Goal: Use online tool/utility: Utilize a website feature to perform a specific function

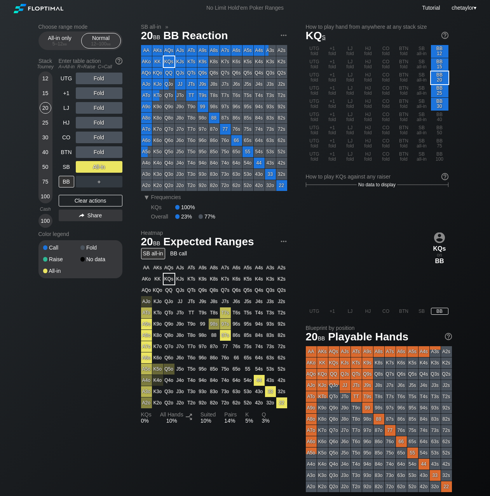
click at [139, 18] on div "Choose range mode All-in only 5 – 12 bb Normal 12 – 100 bb Stack Tourney Enter …" at bounding box center [244, 264] width 425 height 496
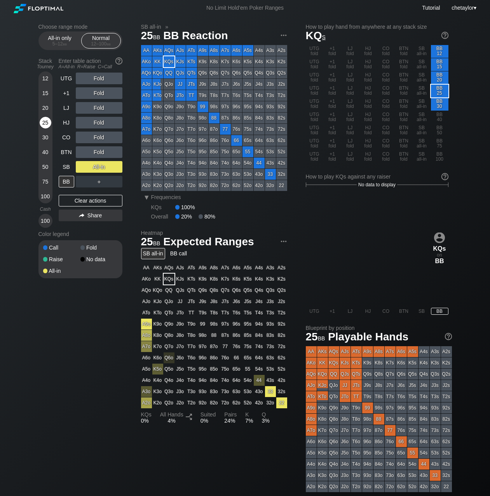
click at [47, 123] on div "25" at bounding box center [46, 123] width 12 height 12
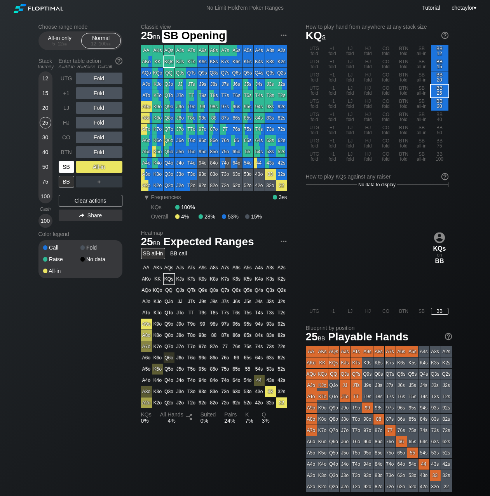
click at [62, 167] on div "SB" at bounding box center [67, 167] width 16 height 12
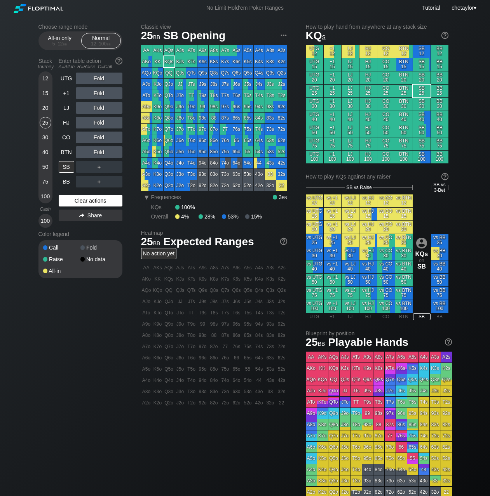
click at [80, 203] on div "Clear actions" at bounding box center [91, 201] width 64 height 12
click at [69, 180] on div "BB" at bounding box center [67, 182] width 16 height 12
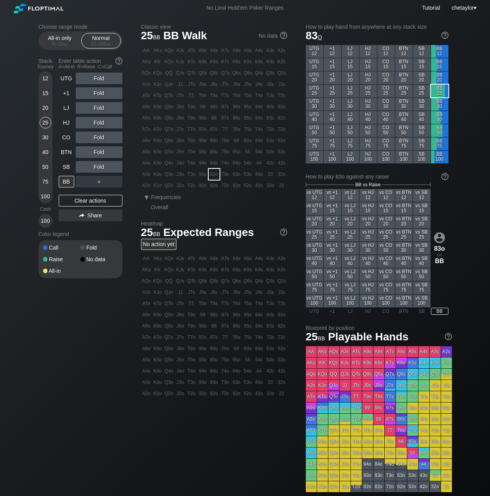
click at [211, 175] on div "83o" at bounding box center [213, 174] width 11 height 11
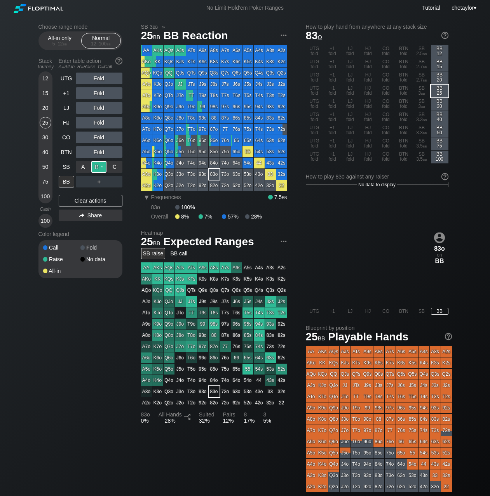
click at [98, 165] on div "R ✕" at bounding box center [98, 167] width 15 height 12
click at [43, 107] on div "20" at bounding box center [46, 108] width 12 height 12
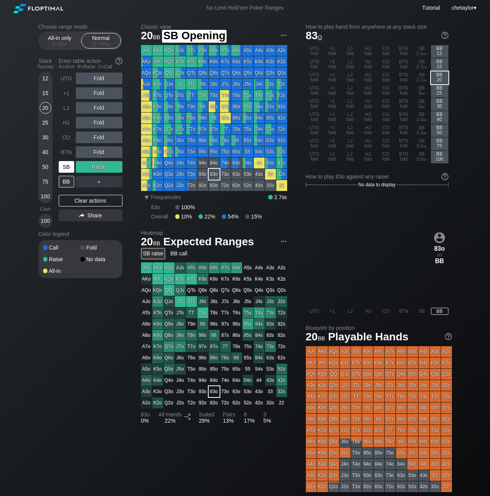
click at [65, 169] on div "SB" at bounding box center [67, 167] width 16 height 12
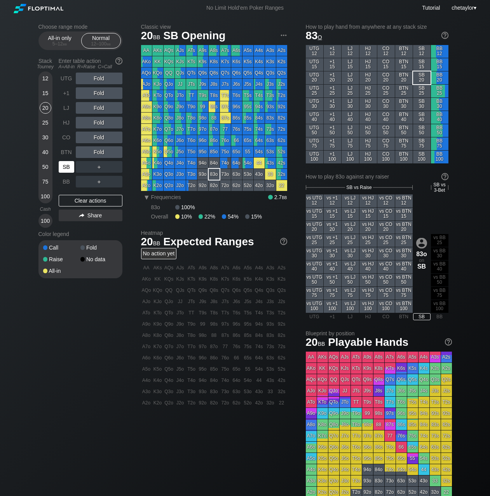
click at [65, 169] on div "SB" at bounding box center [67, 167] width 16 height 12
click at [78, 201] on div "Clear actions" at bounding box center [91, 201] width 64 height 12
click at [144, 175] on div "A3o" at bounding box center [146, 174] width 11 height 11
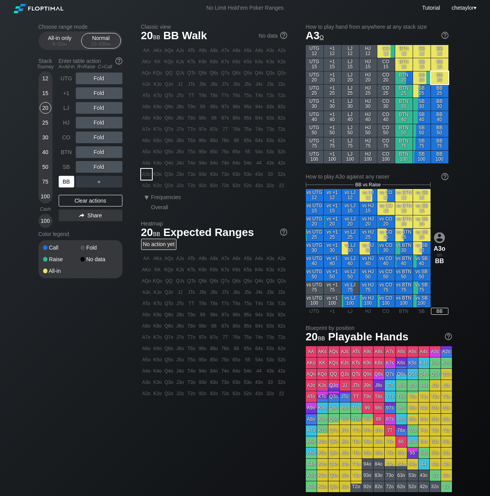
click at [69, 183] on div "BB" at bounding box center [67, 182] width 16 height 12
click at [45, 123] on div "25" at bounding box center [46, 123] width 12 height 12
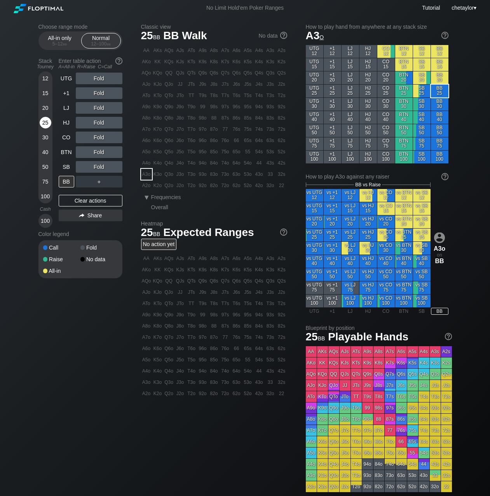
click at [45, 123] on div "25" at bounding box center [46, 123] width 12 height 12
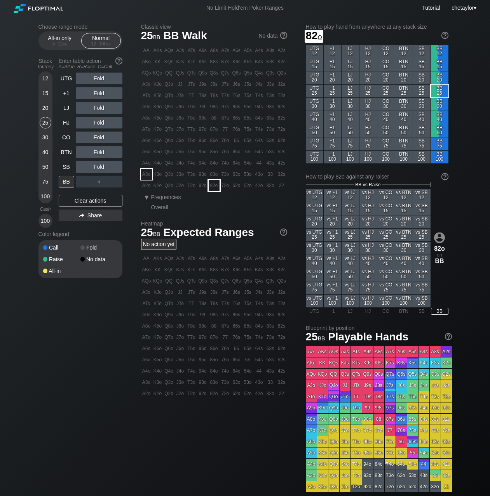
click at [214, 187] on div "82o" at bounding box center [213, 185] width 11 height 11
click at [97, 168] on div "R ✕" at bounding box center [98, 167] width 15 height 12
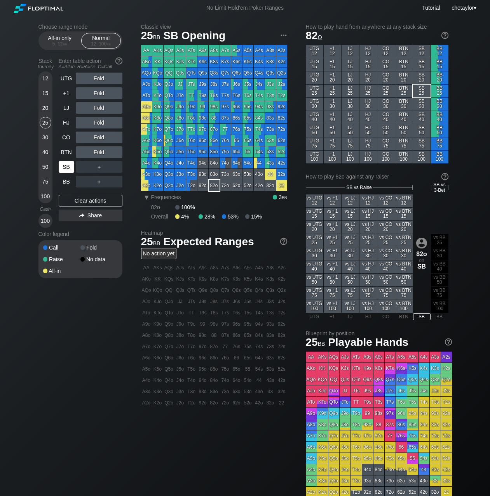
click at [61, 168] on div "SB" at bounding box center [67, 167] width 16 height 12
click at [75, 201] on div "Clear actions" at bounding box center [91, 201] width 64 height 12
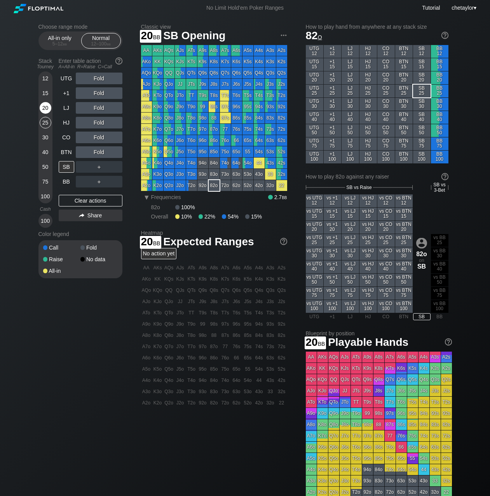
click at [46, 106] on div "20" at bounding box center [46, 108] width 12 height 12
click at [65, 183] on div "BB" at bounding box center [67, 182] width 16 height 12
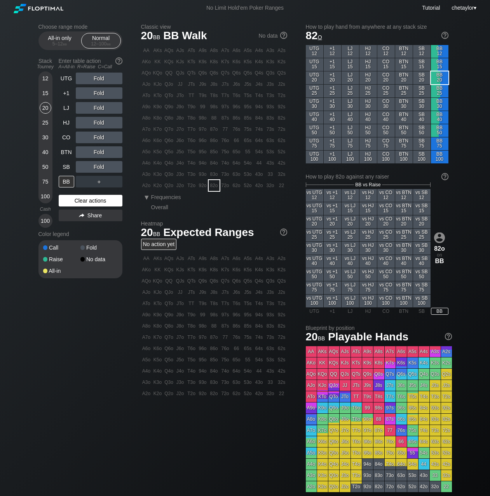
click at [70, 197] on div "Clear actions" at bounding box center [91, 201] width 64 height 12
click at [68, 168] on div "SB" at bounding box center [67, 167] width 16 height 12
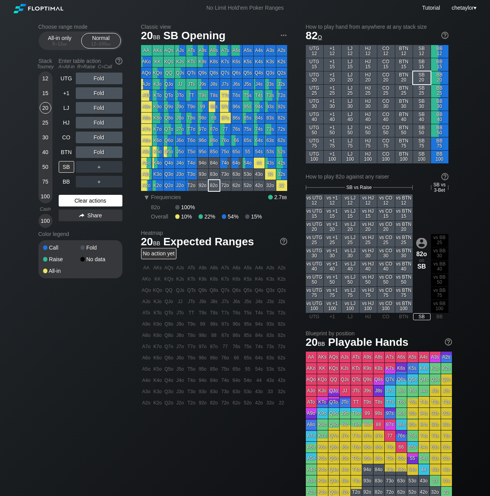
click at [69, 201] on div "Clear actions" at bounding box center [91, 201] width 64 height 12
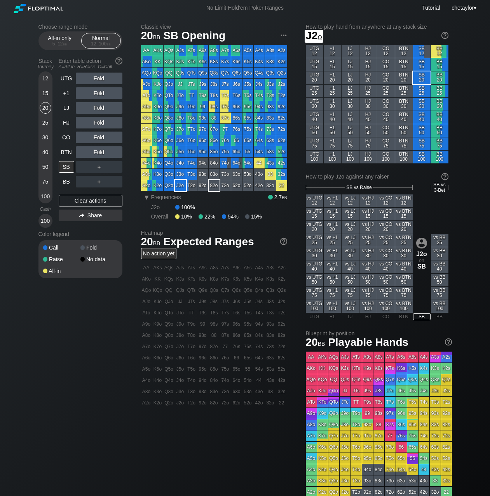
click at [181, 186] on div "J2o" at bounding box center [180, 185] width 11 height 11
click at [67, 184] on div "BB" at bounding box center [67, 182] width 16 height 12
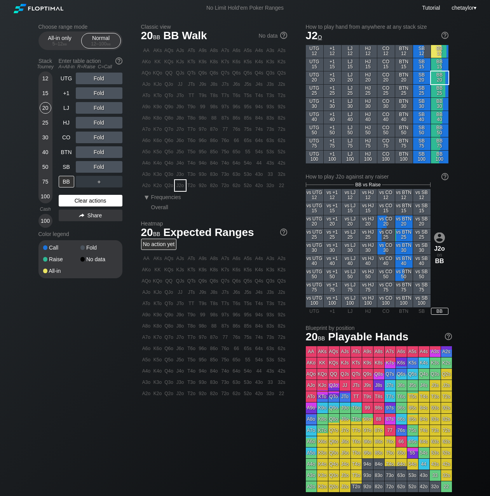
click at [75, 205] on div "Clear actions" at bounding box center [91, 201] width 64 height 12
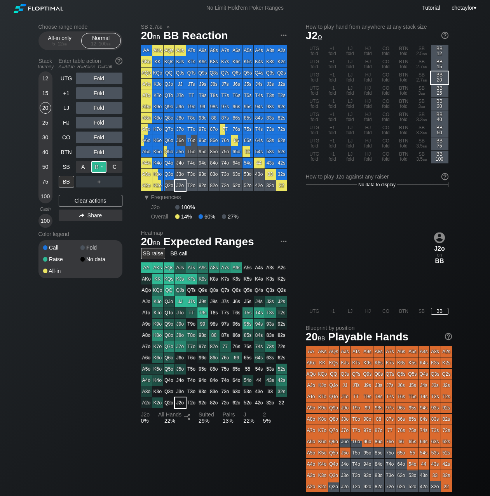
click at [100, 166] on div "R ✕" at bounding box center [98, 167] width 15 height 12
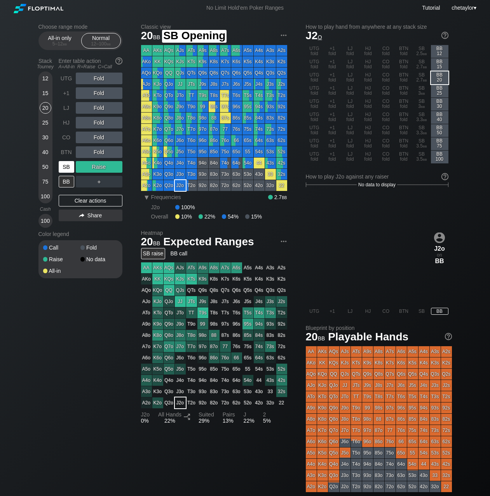
click at [63, 165] on div "SB" at bounding box center [67, 167] width 16 height 12
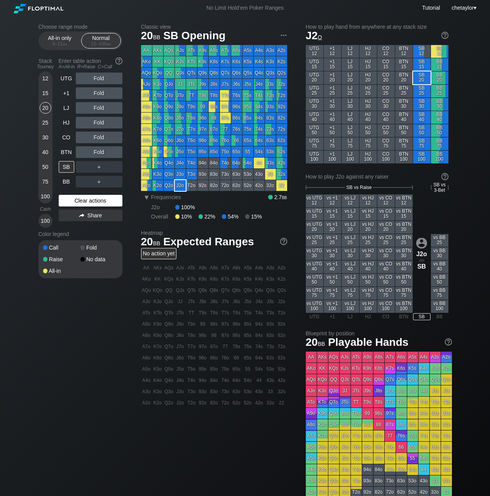
click at [72, 199] on div "Clear actions" at bounding box center [91, 201] width 64 height 12
click at [68, 182] on div "BB" at bounding box center [67, 182] width 16 height 12
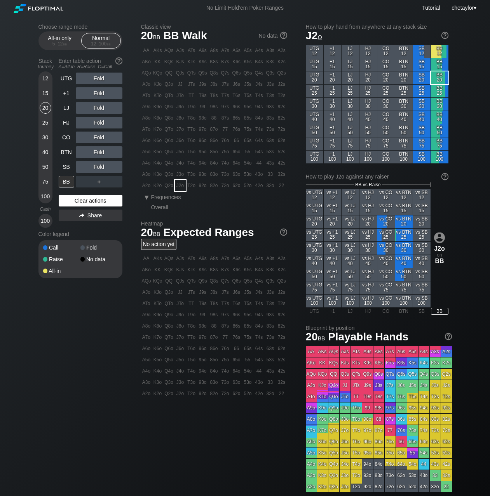
click at [69, 203] on div "Clear actions" at bounding box center [91, 201] width 64 height 12
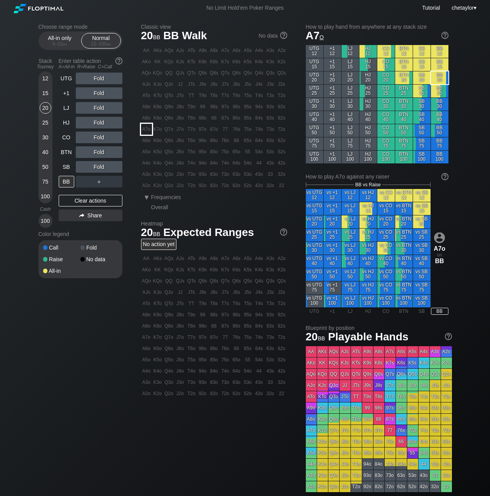
click at [144, 129] on div "A7o" at bounding box center [146, 129] width 11 height 11
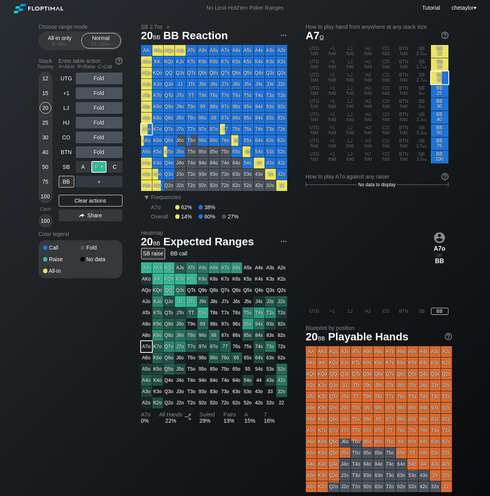
click at [99, 167] on div "R ✕" at bounding box center [98, 167] width 15 height 12
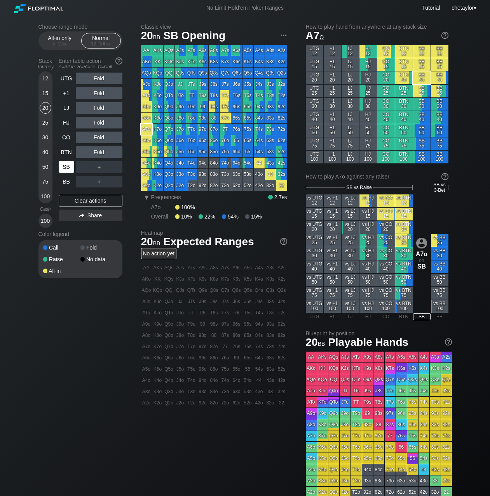
click at [68, 164] on div "SB" at bounding box center [67, 167] width 16 height 12
click at [76, 201] on div "Clear actions" at bounding box center [91, 201] width 64 height 12
click at [65, 182] on div "BB" at bounding box center [67, 182] width 16 height 12
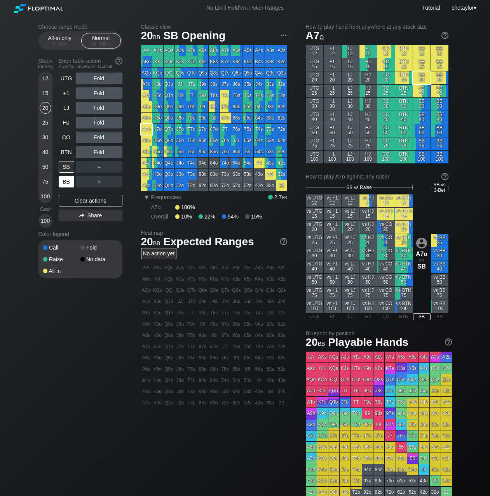
click at [65, 182] on div "BB" at bounding box center [67, 182] width 16 height 12
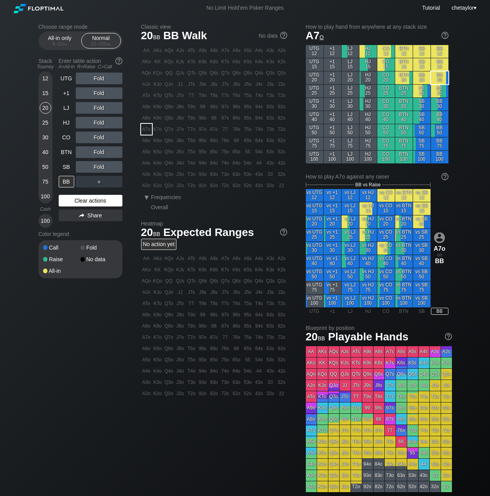
click at [76, 202] on div "Clear actions" at bounding box center [91, 201] width 64 height 12
click at [115, 165] on div "C ✕" at bounding box center [114, 167] width 15 height 12
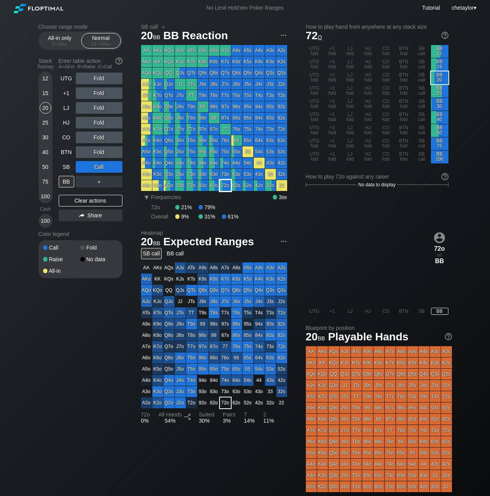
click at [227, 184] on div "72o" at bounding box center [225, 185] width 11 height 11
click at [45, 123] on div "25" at bounding box center [46, 123] width 12 height 12
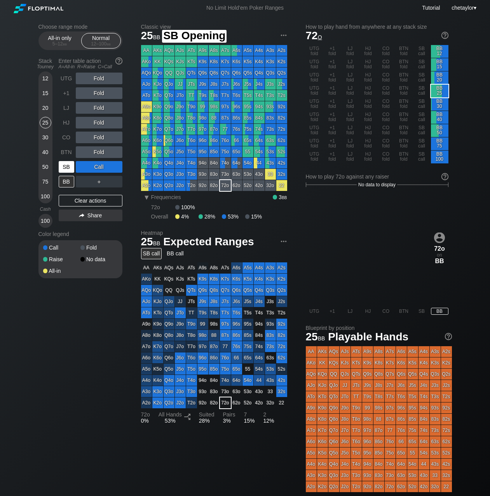
click at [66, 167] on div "SB" at bounding box center [67, 167] width 16 height 12
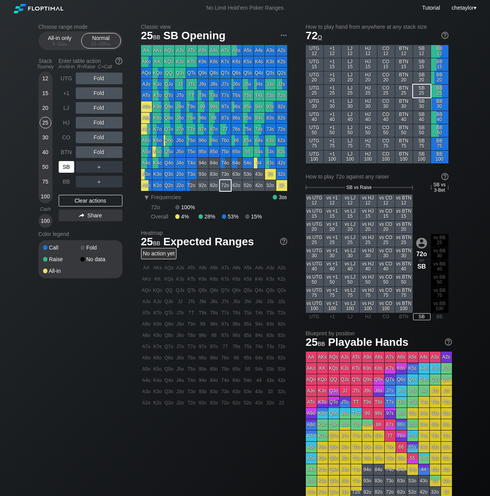
click at [66, 167] on div "SB" at bounding box center [67, 167] width 16 height 12
click at [83, 203] on div "Clear actions" at bounding box center [91, 201] width 64 height 12
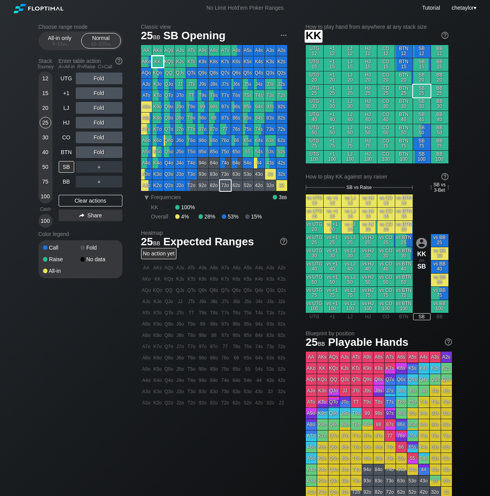
click at [159, 61] on div "KK" at bounding box center [157, 61] width 11 height 11
click at [47, 96] on div "15" at bounding box center [46, 93] width 12 height 12
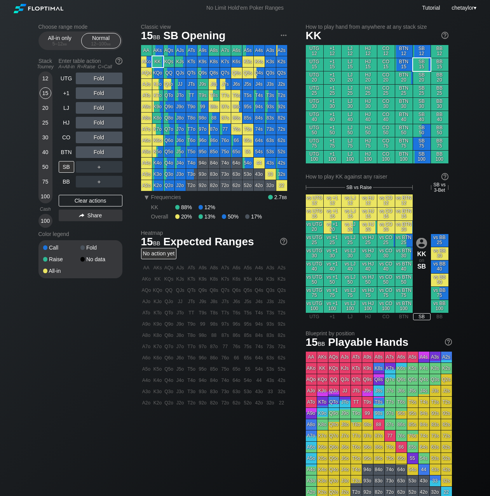
click at [47, 96] on div "15" at bounding box center [46, 93] width 12 height 12
click at [66, 180] on div "BB" at bounding box center [67, 182] width 16 height 12
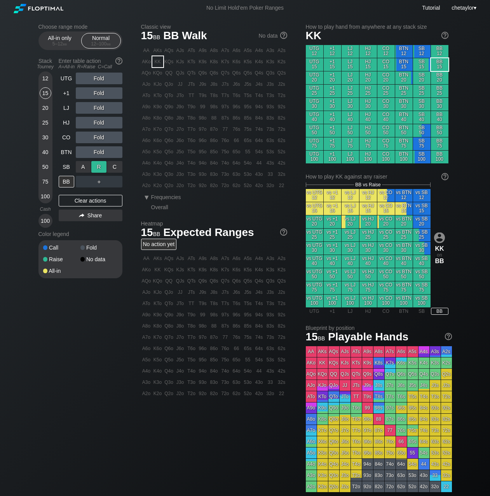
click at [99, 168] on div "R ✕" at bounding box center [98, 167] width 15 height 12
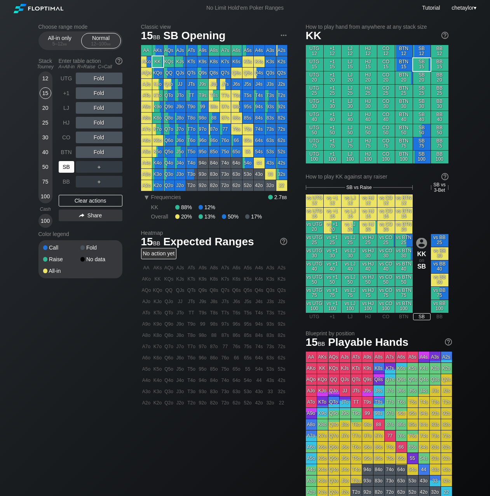
click at [63, 171] on div "SB" at bounding box center [67, 167] width 16 height 12
click at [81, 200] on div "Clear actions" at bounding box center [91, 201] width 64 height 12
click at [66, 180] on div "BB" at bounding box center [67, 182] width 16 height 12
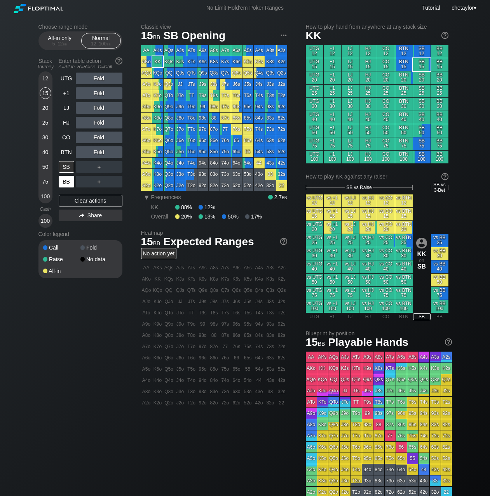
click at [66, 180] on div "BB" at bounding box center [67, 182] width 16 height 12
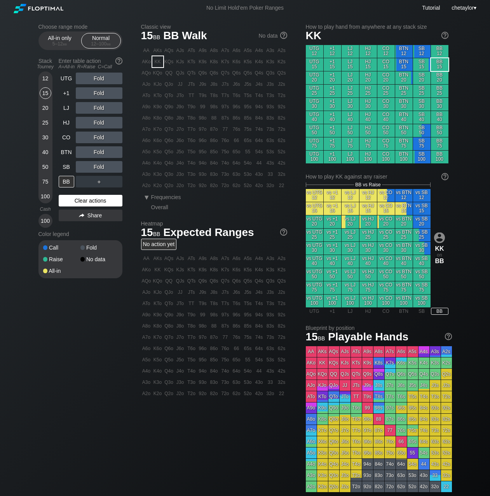
click at [72, 205] on div "Clear actions" at bounding box center [91, 201] width 64 height 12
click at [66, 167] on div "SB" at bounding box center [67, 167] width 16 height 12
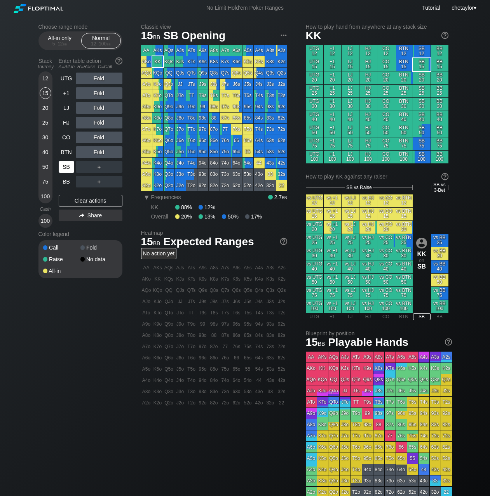
click at [66, 167] on div "SB" at bounding box center [67, 167] width 16 height 12
click at [78, 200] on div "Clear actions" at bounding box center [91, 201] width 64 height 12
click at [47, 123] on div "25" at bounding box center [46, 123] width 12 height 12
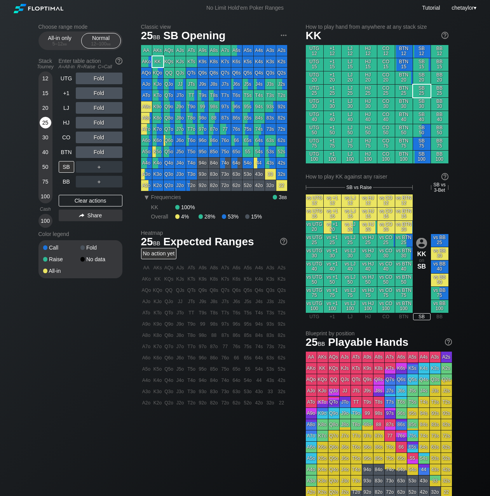
click at [47, 123] on div "25" at bounding box center [46, 123] width 12 height 12
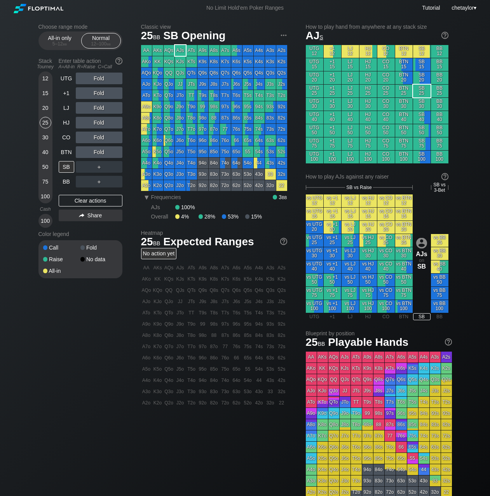
click at [178, 50] on div "AJs" at bounding box center [180, 50] width 11 height 11
click at [66, 182] on div "BB" at bounding box center [67, 182] width 16 height 12
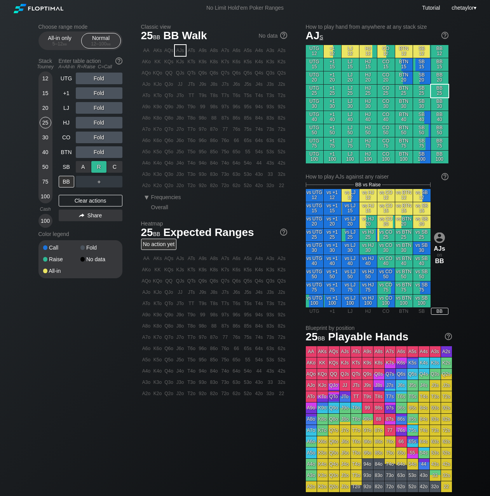
click at [103, 166] on div "R ✕" at bounding box center [98, 167] width 15 height 12
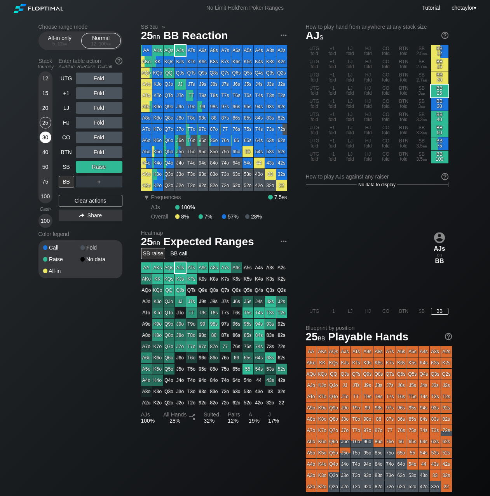
click at [45, 139] on div "30" at bounding box center [46, 138] width 12 height 12
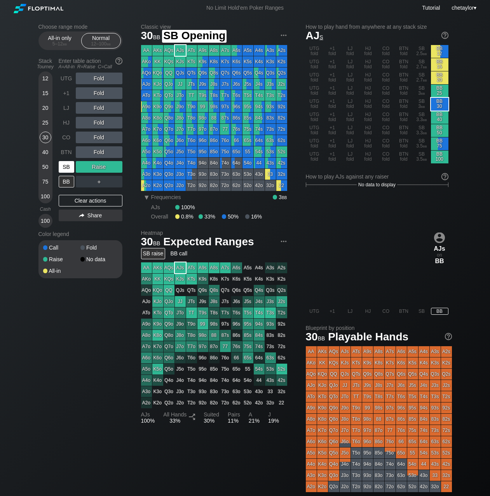
click at [68, 168] on div "SB" at bounding box center [67, 167] width 16 height 12
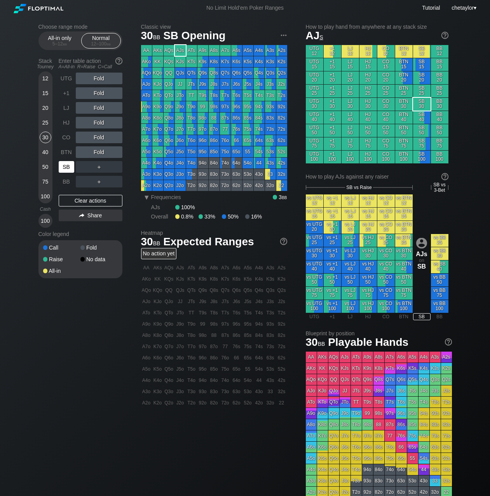
click at [68, 168] on div "SB" at bounding box center [67, 167] width 16 height 12
click at [81, 201] on div "Clear actions" at bounding box center [91, 201] width 64 height 12
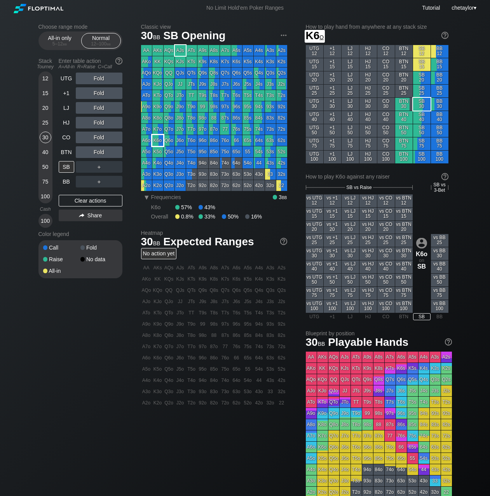
click at [161, 141] on div "K6o" at bounding box center [157, 140] width 11 height 11
click at [46, 125] on div "25" at bounding box center [46, 123] width 12 height 12
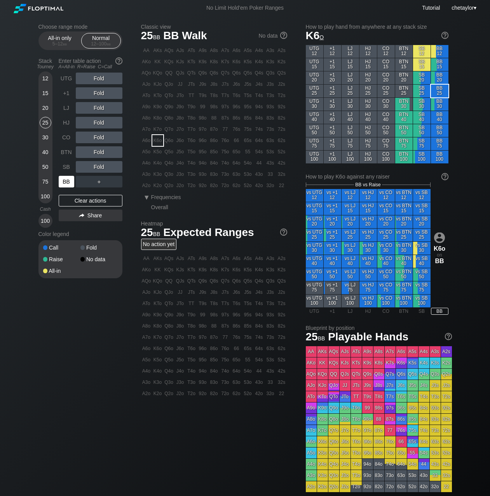
click at [61, 179] on div "BB" at bounding box center [67, 182] width 16 height 12
click at [77, 204] on div "Clear actions" at bounding box center [91, 201] width 64 height 12
click at [215, 97] on div "T8s" at bounding box center [213, 95] width 11 height 11
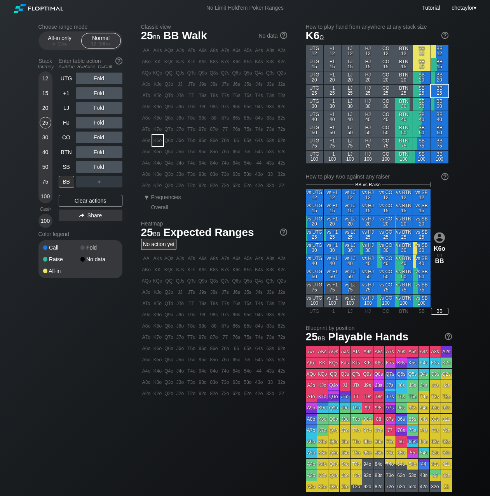
click at [215, 97] on div "T8s" at bounding box center [213, 95] width 11 height 11
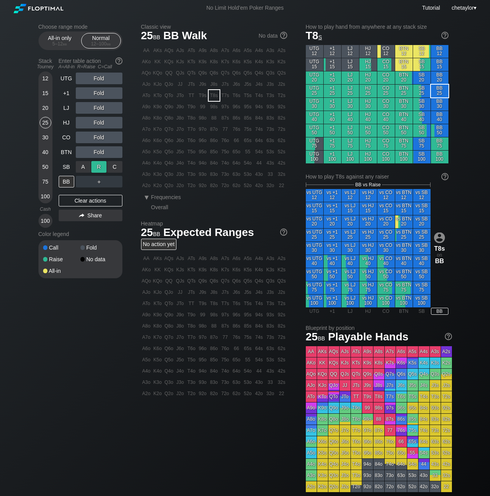
click at [98, 166] on div "R ✕" at bounding box center [98, 167] width 15 height 12
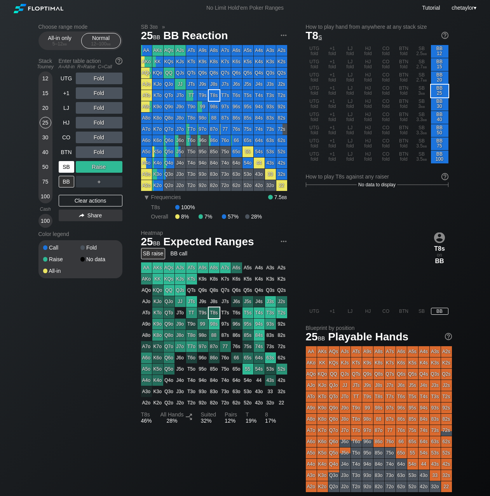
click at [67, 169] on div "SB" at bounding box center [67, 167] width 16 height 12
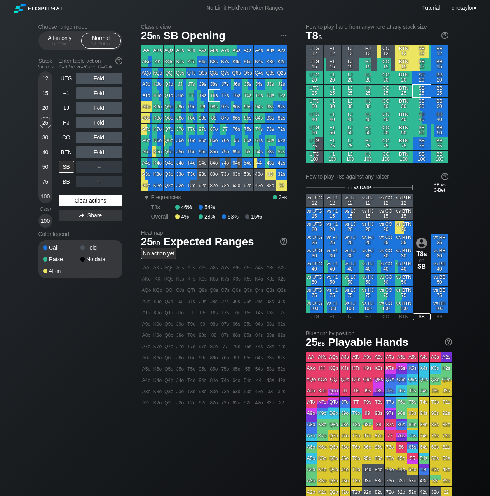
click at [76, 200] on div "Clear actions" at bounding box center [91, 201] width 64 height 12
click at [46, 107] on div "20" at bounding box center [46, 108] width 12 height 12
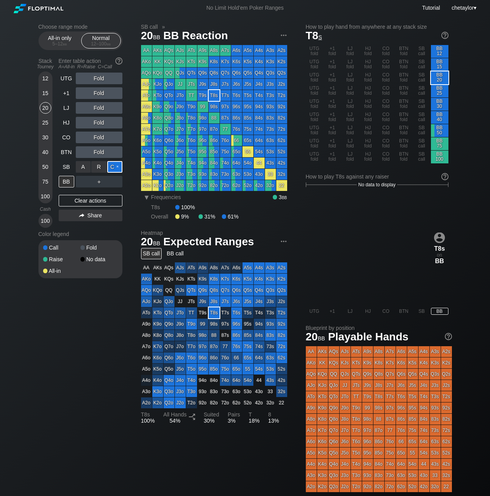
click at [116, 167] on div "C ✕" at bounding box center [114, 167] width 15 height 12
click at [96, 184] on div "R ✕" at bounding box center [98, 182] width 15 height 12
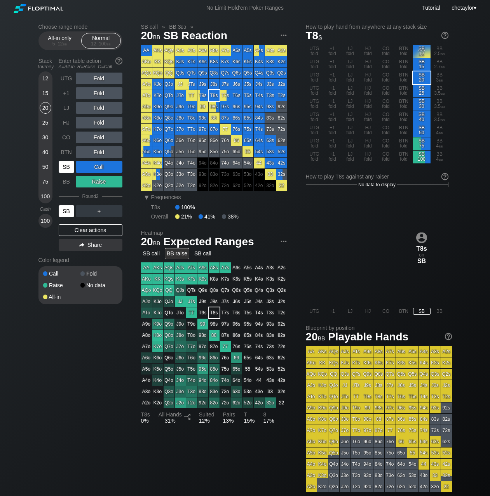
click at [69, 211] on div "SB" at bounding box center [67, 211] width 16 height 12
click at [64, 181] on div "BB" at bounding box center [67, 182] width 16 height 12
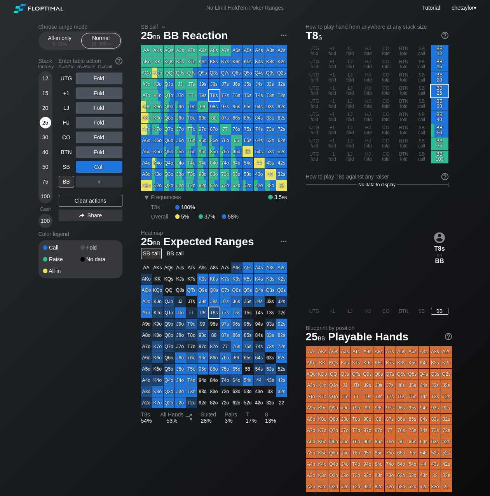
click at [46, 120] on div "25" at bounding box center [46, 123] width 12 height 12
click at [240, 163] on div "64o" at bounding box center [236, 163] width 11 height 11
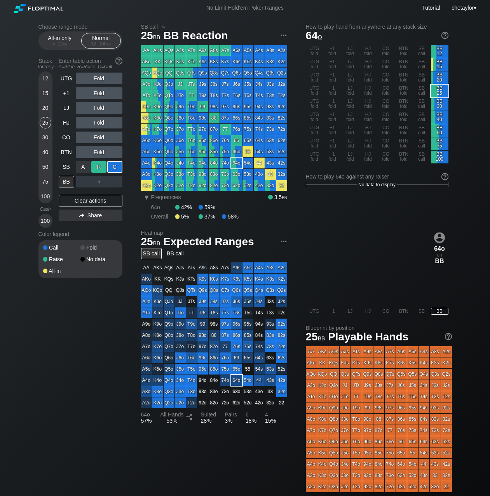
click at [102, 166] on div "R ✕" at bounding box center [98, 167] width 15 height 12
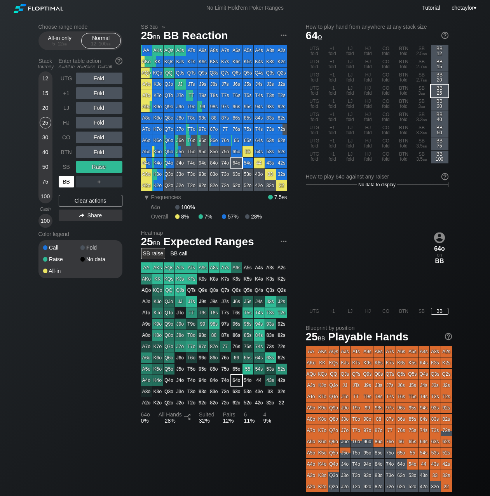
click at [64, 184] on div "BB" at bounding box center [67, 182] width 16 height 12
click at [63, 168] on div "SB" at bounding box center [67, 167] width 16 height 12
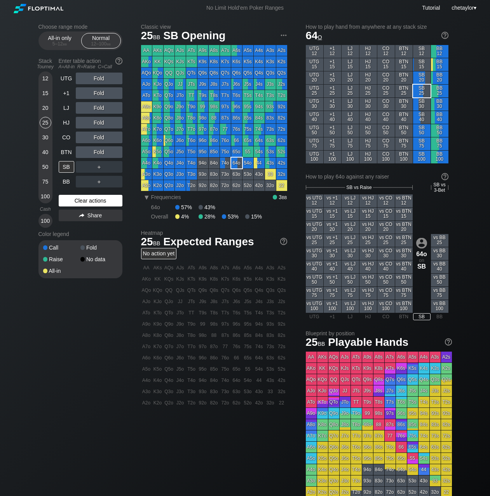
click at [89, 203] on div "Clear actions" at bounding box center [91, 201] width 64 height 12
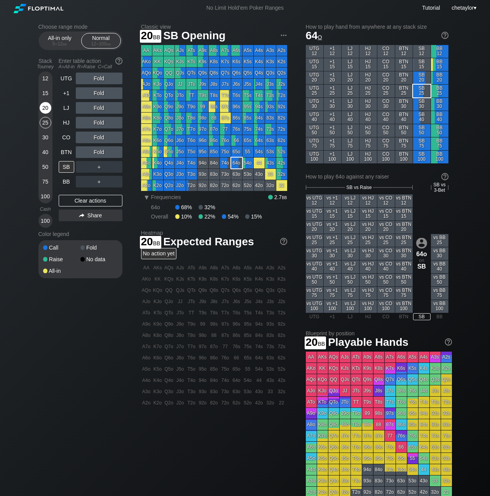
click at [48, 110] on div "20" at bounding box center [46, 108] width 12 height 12
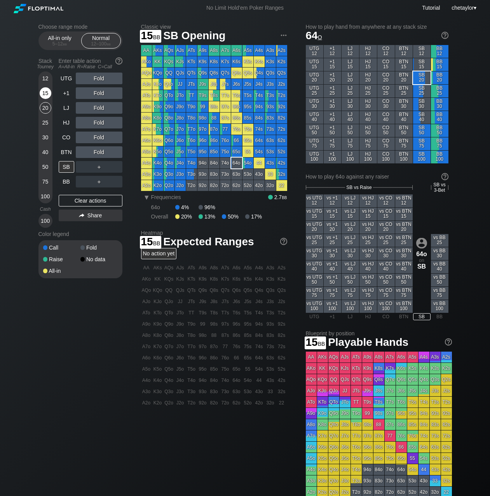
click at [43, 92] on div "15" at bounding box center [46, 93] width 12 height 12
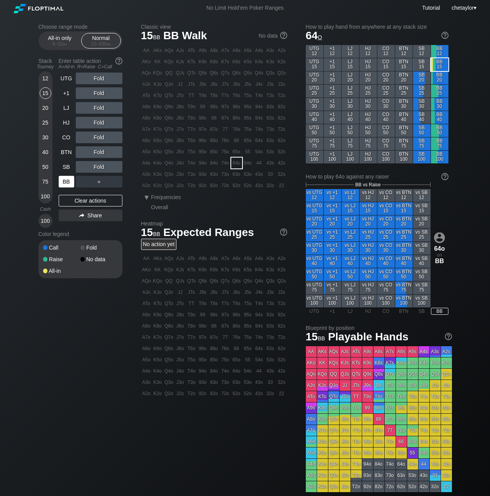
click at [65, 183] on div "BB" at bounding box center [67, 182] width 16 height 12
click at [74, 202] on div "Clear actions" at bounding box center [91, 201] width 64 height 12
click at [157, 153] on div "K5o" at bounding box center [157, 151] width 11 height 11
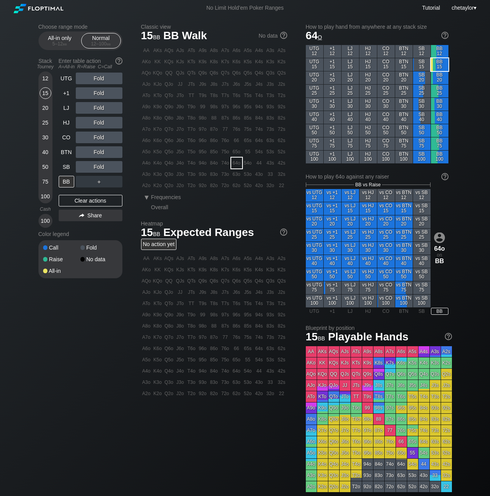
click at [157, 153] on div "K5o" at bounding box center [157, 151] width 11 height 11
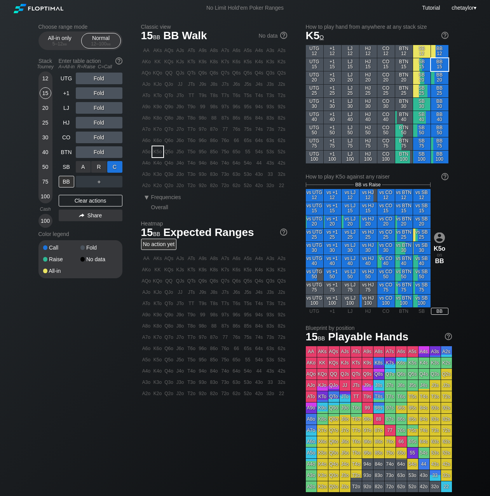
click at [114, 166] on div "C ✕" at bounding box center [114, 167] width 15 height 12
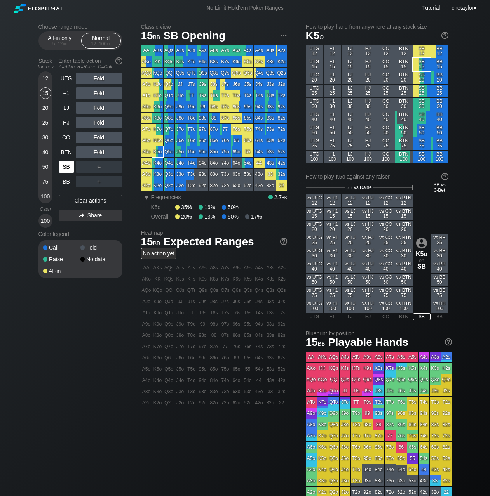
click at [67, 167] on div "SB" at bounding box center [67, 167] width 16 height 12
click at [80, 199] on div "Clear actions" at bounding box center [91, 201] width 64 height 12
click at [169, 107] on div "Q9o" at bounding box center [168, 106] width 11 height 11
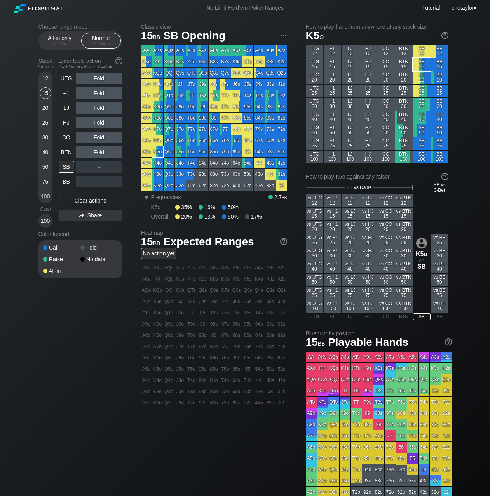
click at [169, 107] on div "Q9o" at bounding box center [168, 106] width 11 height 11
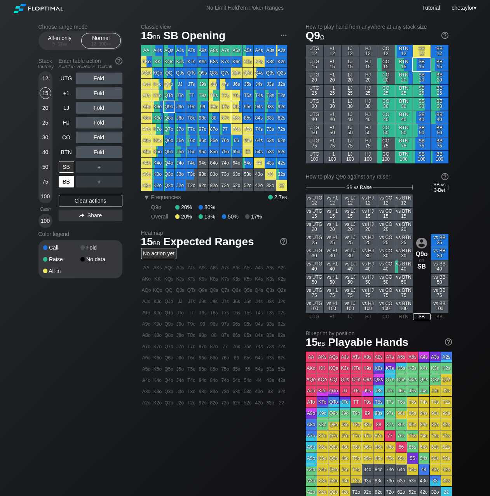
click at [66, 181] on div "BB" at bounding box center [67, 182] width 16 height 12
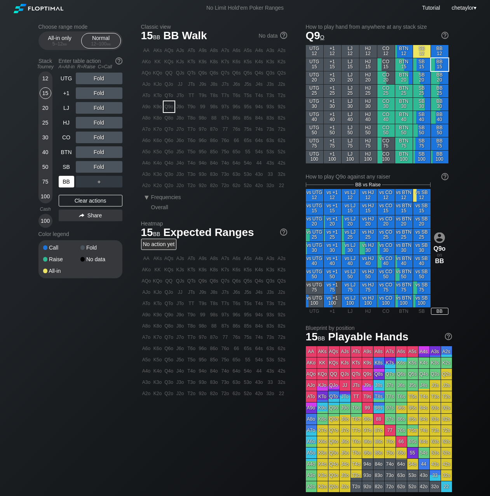
click at [66, 181] on div "BB" at bounding box center [67, 182] width 16 height 12
click at [75, 200] on div "Clear actions" at bounding box center [91, 201] width 64 height 12
click at [65, 39] on div "All-in only 5 – 12 bb" at bounding box center [60, 40] width 36 height 15
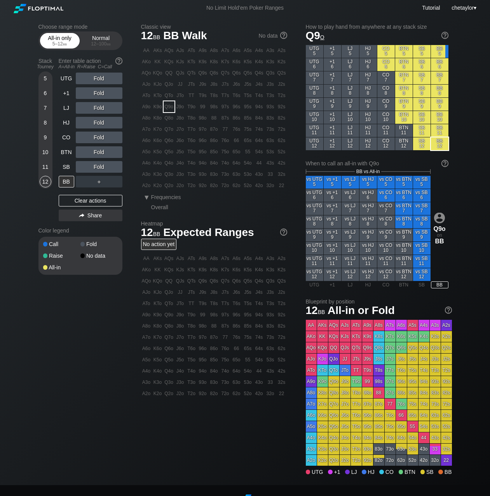
click at [65, 39] on div "All-in only 5 – 12 bb" at bounding box center [60, 40] width 36 height 15
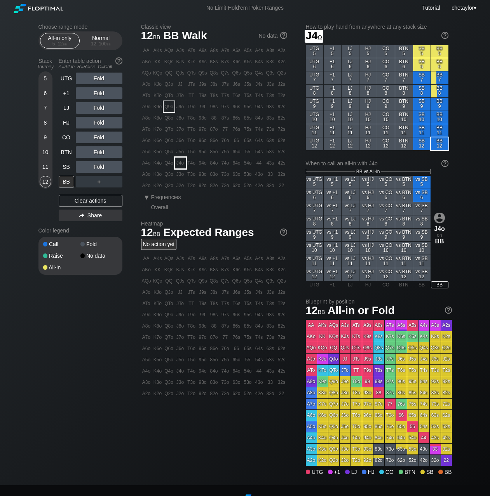
click at [182, 161] on div "J4o" at bounding box center [180, 163] width 11 height 11
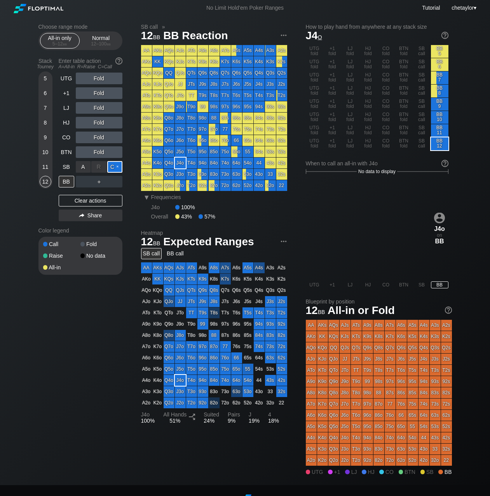
click at [116, 167] on div "C ✕" at bounding box center [114, 167] width 15 height 12
click at [67, 171] on div "SB" at bounding box center [67, 167] width 16 height 12
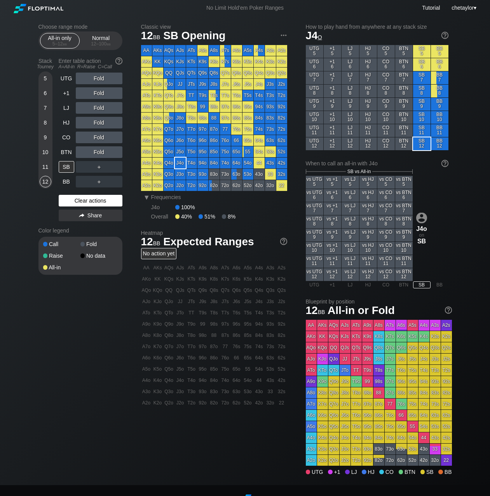
click at [74, 205] on div "Clear actions" at bounding box center [91, 201] width 64 height 12
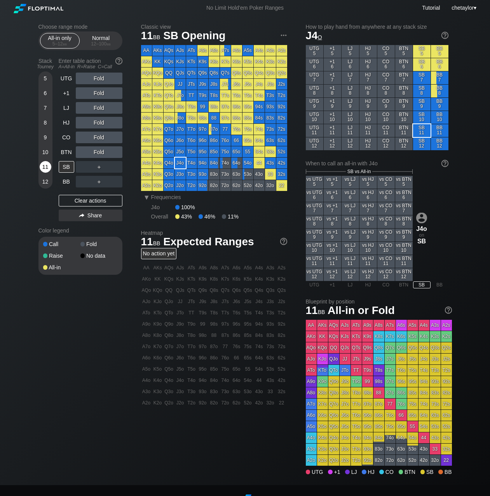
click at [46, 167] on div "11" at bounding box center [46, 167] width 12 height 12
click at [41, 182] on div "12" at bounding box center [46, 182] width 12 height 12
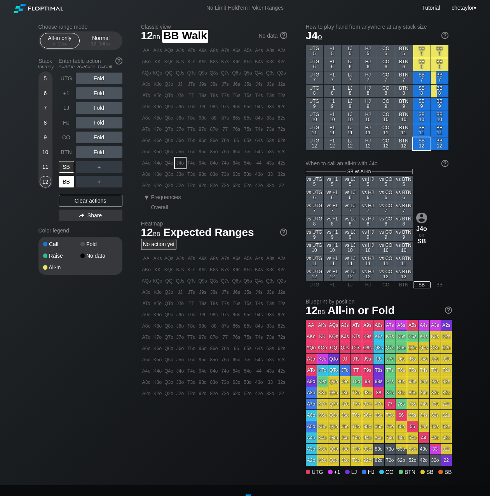
click at [68, 182] on div "BB" at bounding box center [67, 182] width 16 height 12
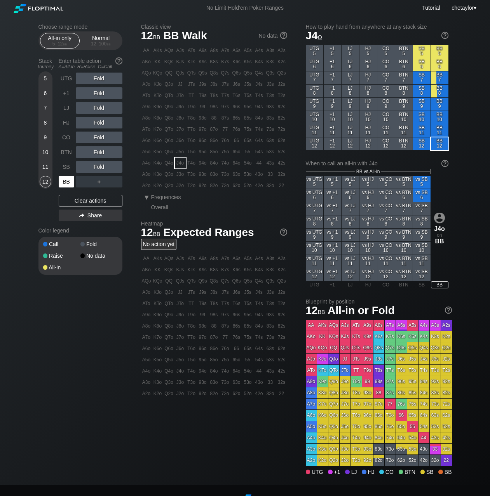
click at [68, 182] on div "BB" at bounding box center [67, 182] width 16 height 12
click at [73, 203] on div "Clear actions" at bounding box center [91, 201] width 64 height 12
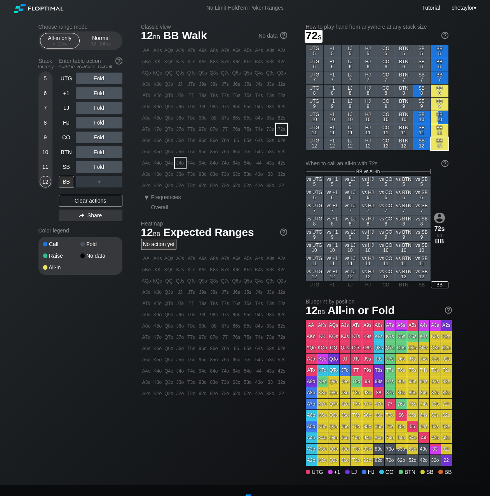
click at [281, 129] on div "72s" at bounding box center [281, 129] width 11 height 11
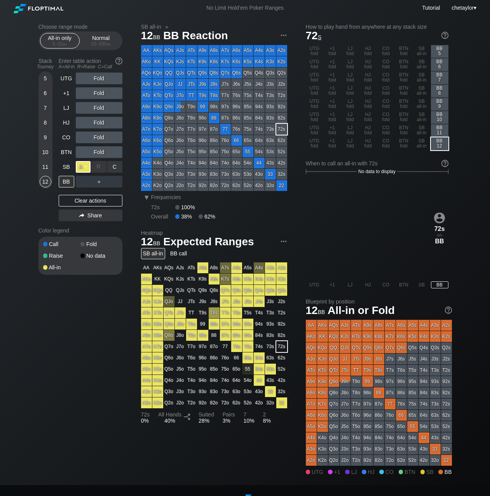
click at [85, 168] on div "A ✕" at bounding box center [83, 167] width 15 height 12
click at [42, 166] on div "11" at bounding box center [46, 167] width 12 height 12
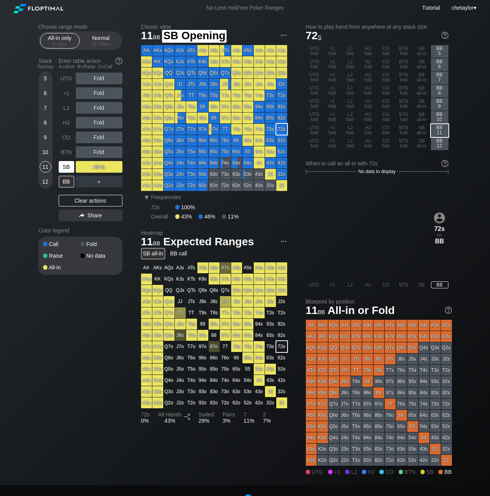
click at [66, 166] on div "SB" at bounding box center [67, 167] width 16 height 12
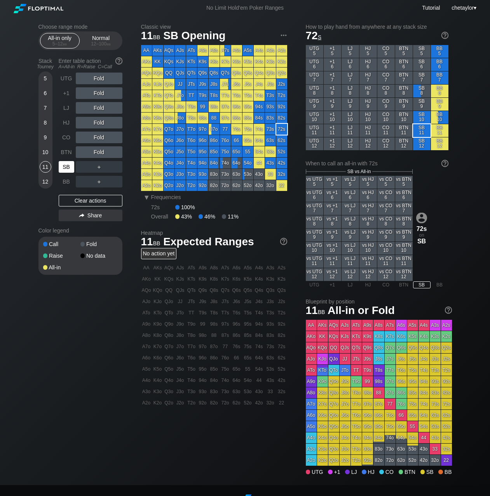
click at [66, 166] on div "SB" at bounding box center [67, 167] width 16 height 12
click at [80, 201] on div "Clear actions" at bounding box center [91, 201] width 64 height 12
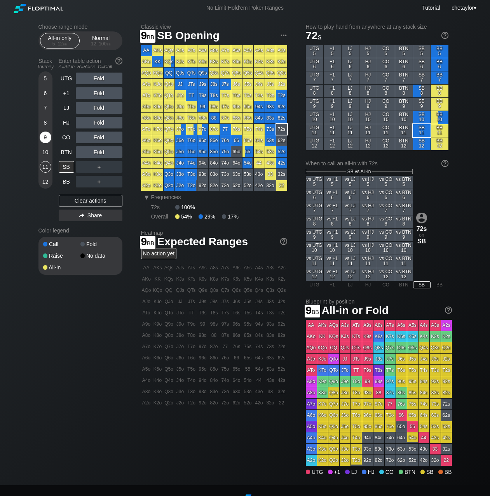
click at [48, 135] on div "9" at bounding box center [46, 138] width 12 height 12
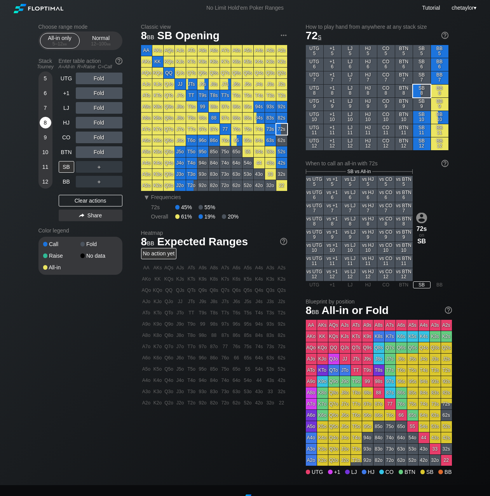
click at [46, 121] on div "8" at bounding box center [46, 123] width 12 height 12
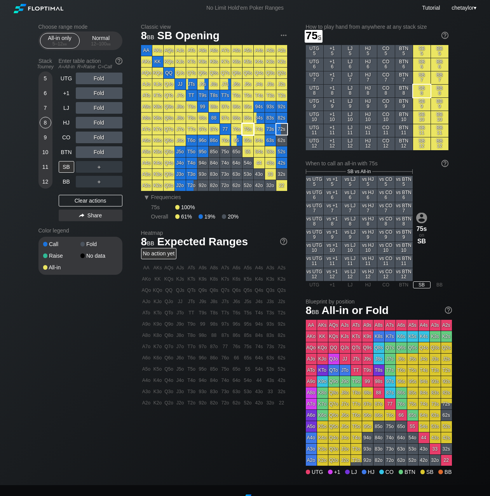
click at [244, 130] on div "75s" at bounding box center [247, 129] width 11 height 11
click at [99, 42] on div "12 – 100 bb" at bounding box center [101, 43] width 33 height 5
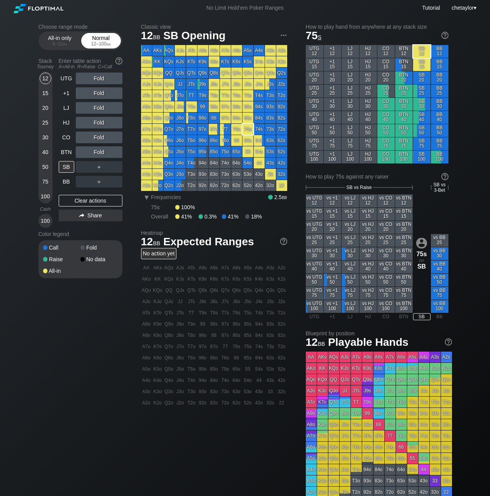
click at [99, 42] on div "12 – 100 bb" at bounding box center [101, 43] width 33 height 5
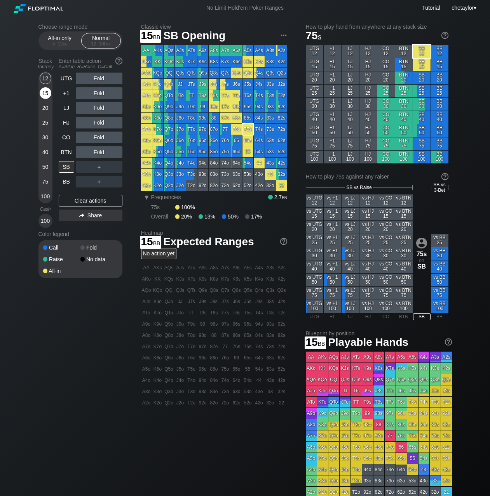
click at [47, 91] on div "15" at bounding box center [46, 93] width 12 height 12
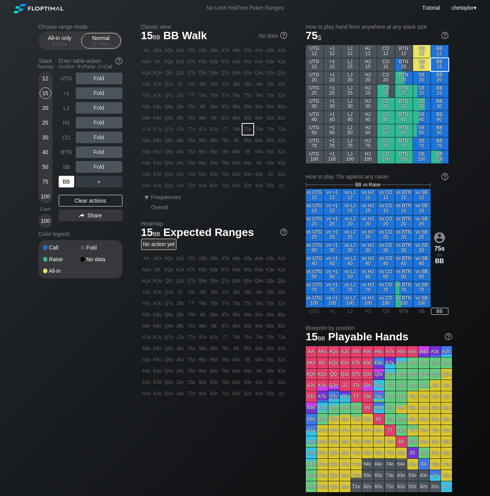
click at [63, 181] on div "BB" at bounding box center [67, 182] width 16 height 12
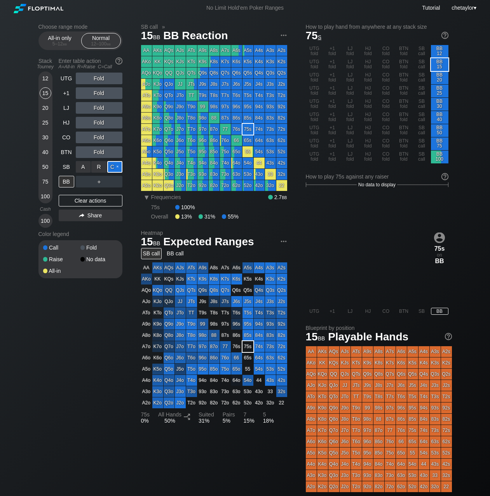
click at [116, 167] on div "C ✕" at bounding box center [114, 167] width 15 height 12
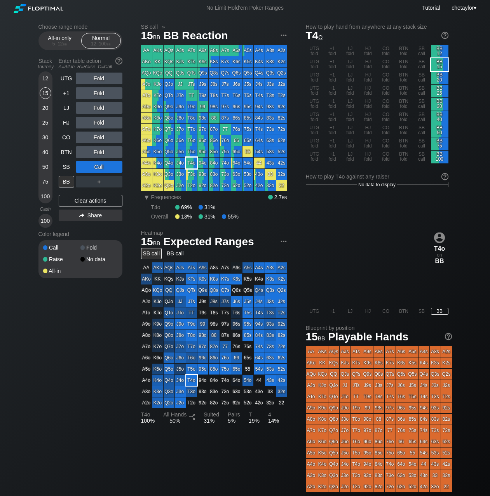
click at [191, 162] on div "T4o" at bounding box center [191, 163] width 11 height 11
click at [67, 167] on div "SB" at bounding box center [67, 167] width 16 height 12
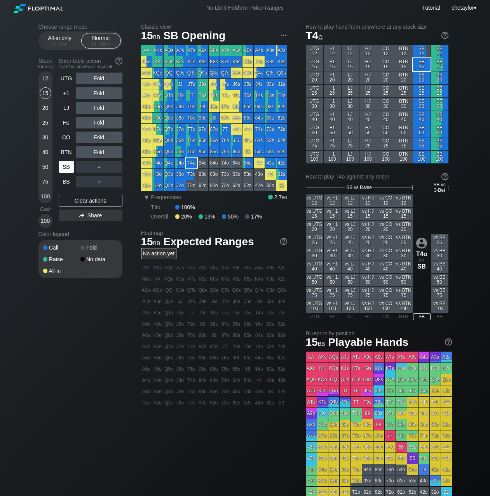
click at [67, 167] on div "SB" at bounding box center [67, 167] width 16 height 12
click at [82, 198] on div "Clear actions" at bounding box center [91, 201] width 64 height 12
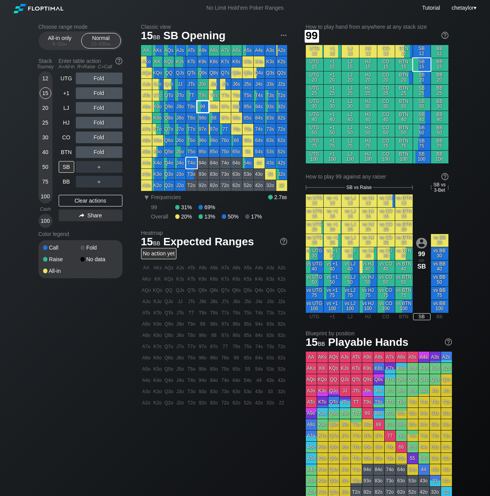
click at [203, 106] on div "99" at bounding box center [202, 106] width 11 height 11
click at [117, 167] on div "C ✕" at bounding box center [114, 167] width 15 height 12
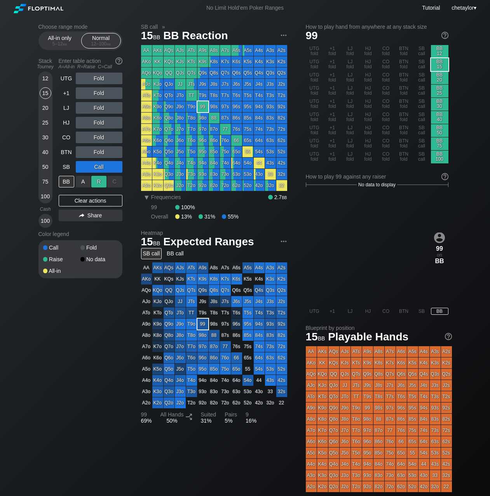
click at [99, 184] on div "R ✕" at bounding box center [98, 182] width 15 height 12
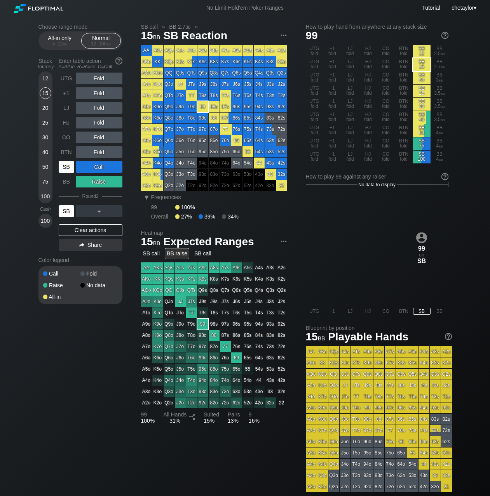
click at [66, 213] on div "SB" at bounding box center [67, 211] width 16 height 12
click at [64, 180] on div "BB" at bounding box center [67, 182] width 16 height 12
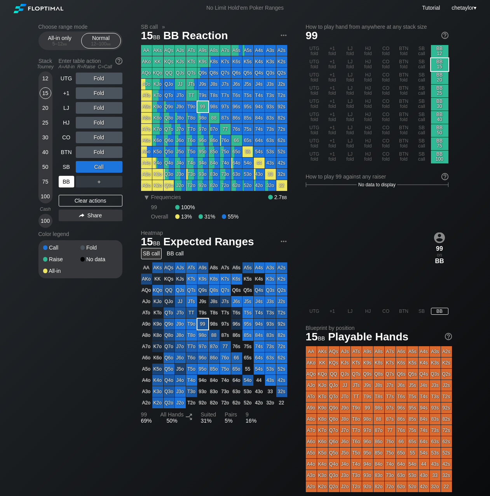
click at [64, 180] on div "BB" at bounding box center [67, 182] width 16 height 12
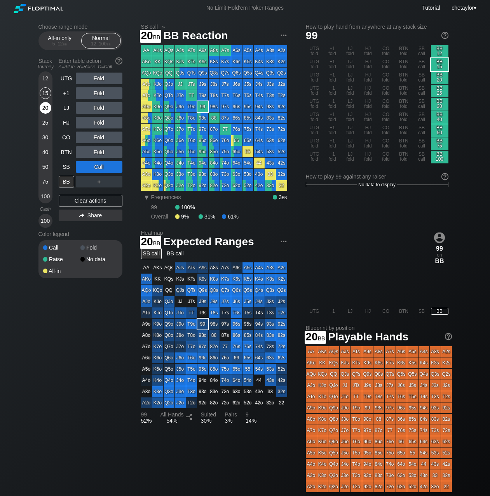
click at [45, 109] on div "20" at bounding box center [46, 108] width 12 height 12
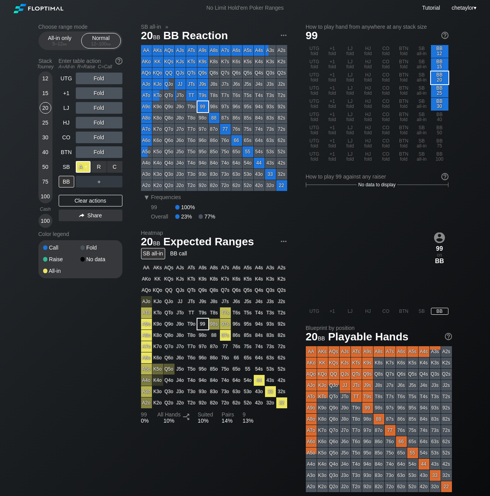
click at [80, 165] on div "A ✕" at bounding box center [83, 167] width 15 height 12
click at [47, 94] on div "15" at bounding box center [46, 93] width 12 height 12
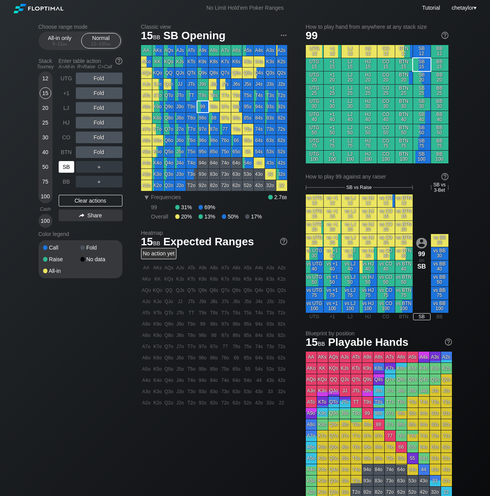
click at [62, 167] on div "SB" at bounding box center [67, 167] width 16 height 12
click at [80, 203] on div "Clear actions" at bounding box center [91, 201] width 64 height 12
click at [113, 167] on div "C ✕" at bounding box center [114, 167] width 15 height 12
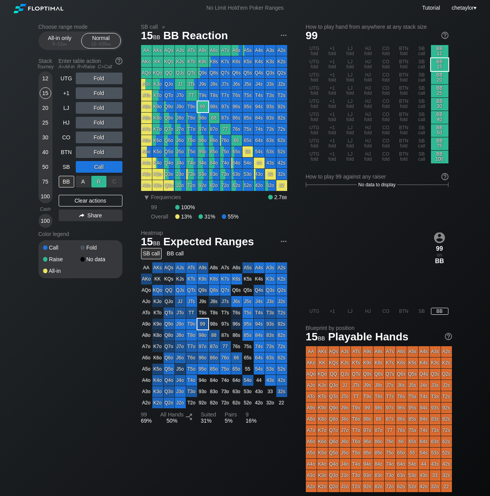
click at [100, 184] on div "R ✕" at bounding box center [98, 182] width 15 height 12
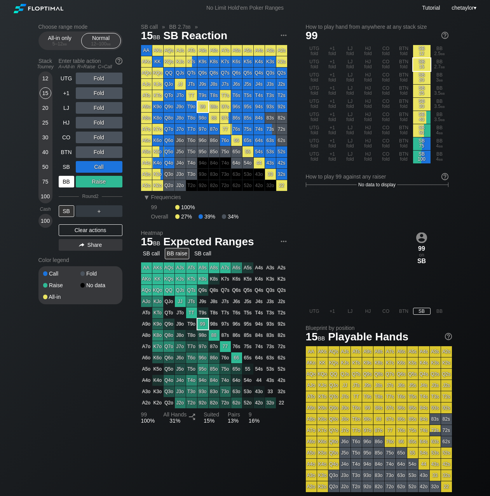
click at [66, 181] on div "BB" at bounding box center [67, 182] width 16 height 12
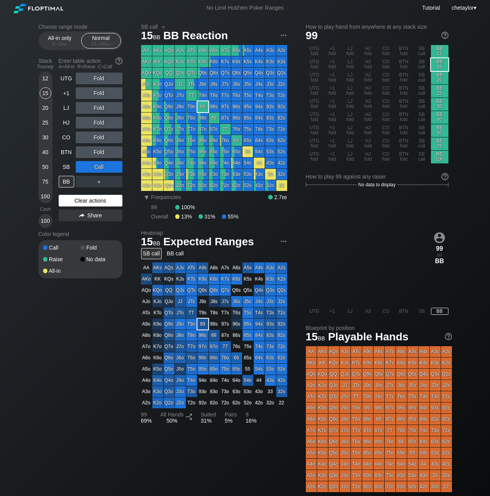
click at [84, 203] on div "Clear actions" at bounding box center [91, 201] width 64 height 12
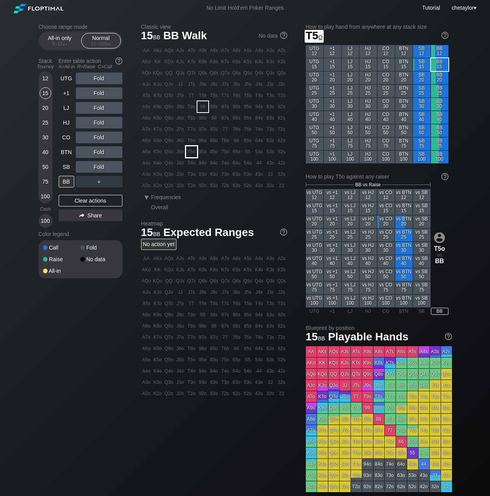
click at [193, 148] on div "T5o" at bounding box center [191, 151] width 11 height 11
click at [114, 168] on div "C ✕" at bounding box center [114, 167] width 15 height 12
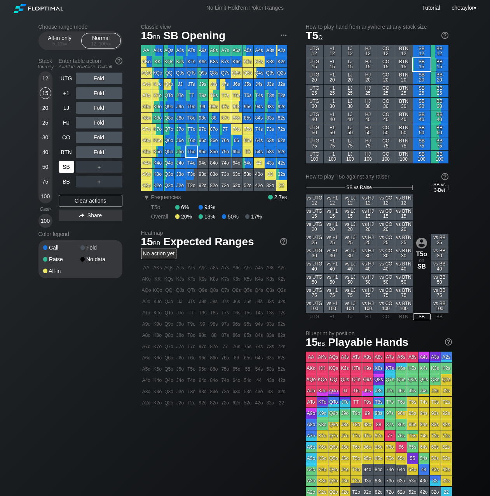
click at [71, 163] on div "SB" at bounding box center [67, 167] width 16 height 12
click at [82, 198] on div "Clear actions" at bounding box center [91, 201] width 64 height 12
click at [58, 44] on div "5 – 12 bb" at bounding box center [59, 43] width 33 height 5
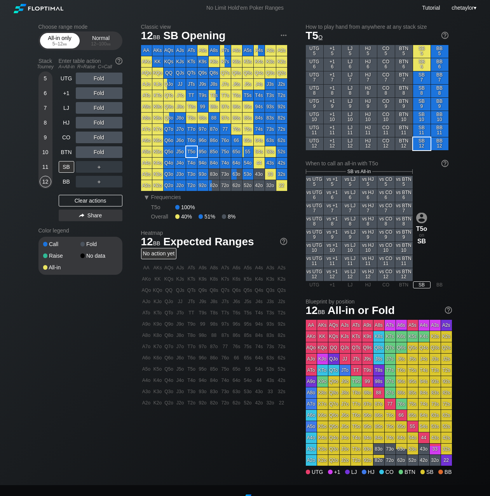
click at [58, 44] on div "5 – 12 bb" at bounding box center [59, 43] width 33 height 5
click at [65, 182] on div "BB" at bounding box center [67, 182] width 16 height 12
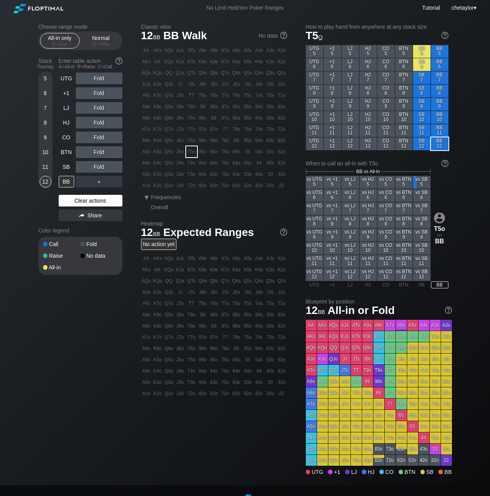
click at [80, 200] on div "Clear actions" at bounding box center [91, 201] width 64 height 12
click at [236, 96] on div "T6s" at bounding box center [236, 95] width 11 height 11
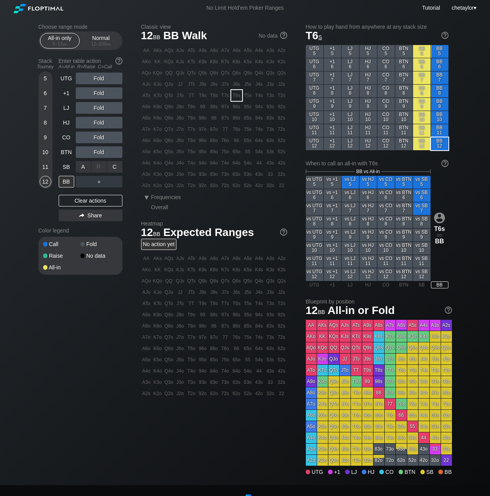
click at [85, 167] on div "A ✕" at bounding box center [83, 167] width 15 height 12
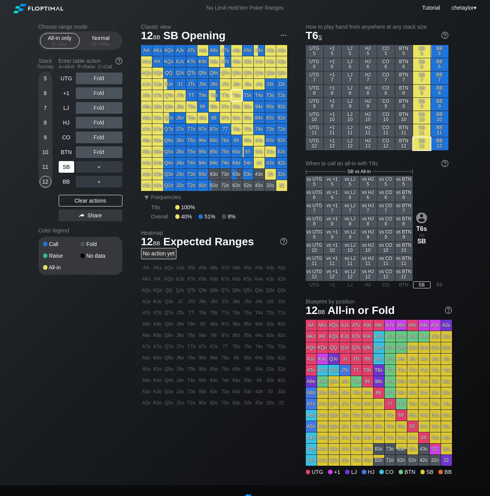
click at [64, 168] on div "SB" at bounding box center [67, 167] width 16 height 12
click at [69, 204] on div "Clear actions" at bounding box center [91, 201] width 64 height 12
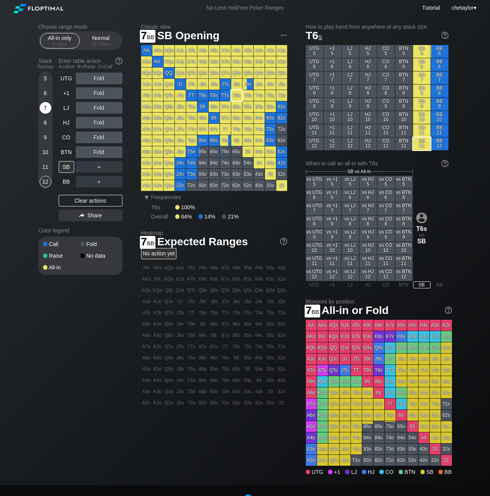
click at [47, 108] on div "7" at bounding box center [46, 108] width 12 height 12
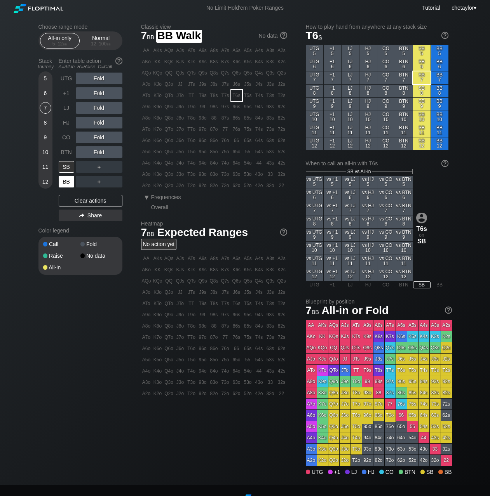
click at [68, 182] on div "BB" at bounding box center [67, 182] width 16 height 12
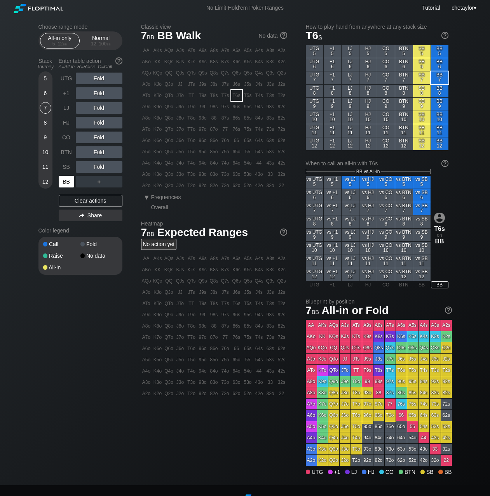
click at [68, 182] on div "BB" at bounding box center [67, 182] width 16 height 12
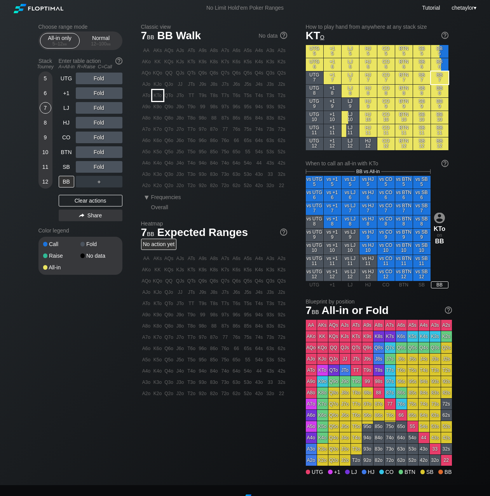
click at [158, 96] on div "KTo" at bounding box center [157, 95] width 11 height 11
click at [116, 166] on div "C ✕" at bounding box center [114, 167] width 15 height 12
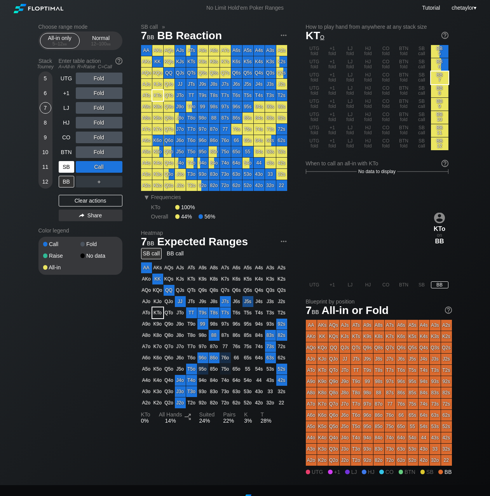
click at [64, 162] on div "SB" at bounding box center [67, 167] width 16 height 12
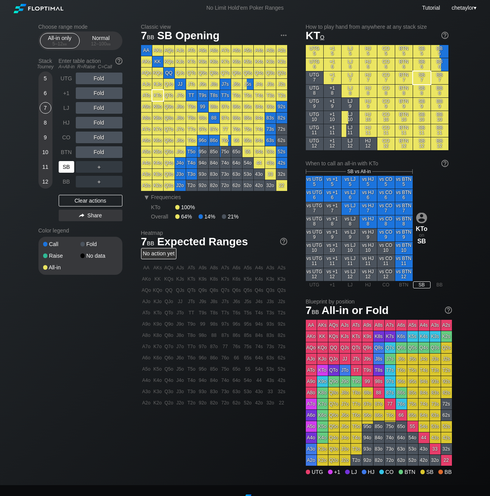
click at [64, 162] on div "SB" at bounding box center [67, 167] width 16 height 12
click at [73, 202] on div "Clear actions" at bounding box center [91, 201] width 64 height 12
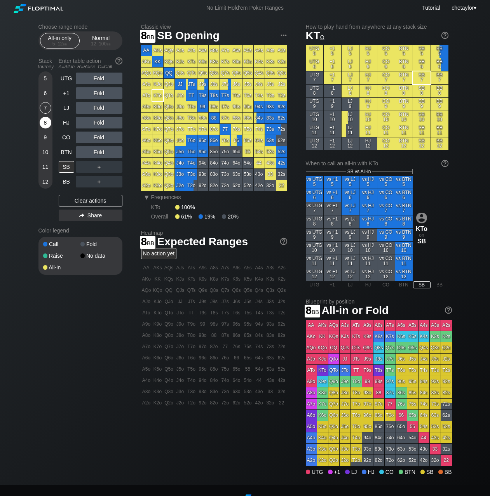
click at [44, 121] on div "8" at bounding box center [46, 123] width 12 height 12
click at [100, 42] on div "12 – 100 bb" at bounding box center [101, 43] width 33 height 5
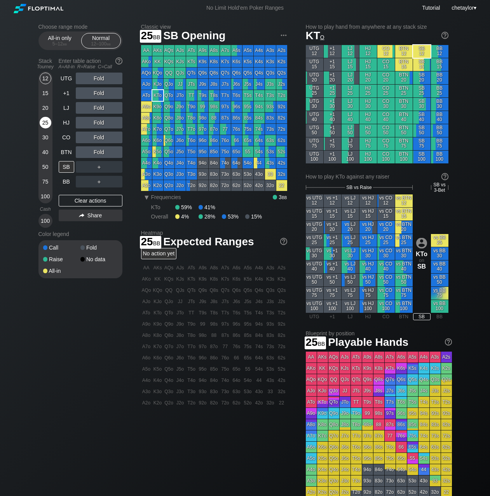
click at [43, 126] on div "25" at bounding box center [46, 123] width 12 height 12
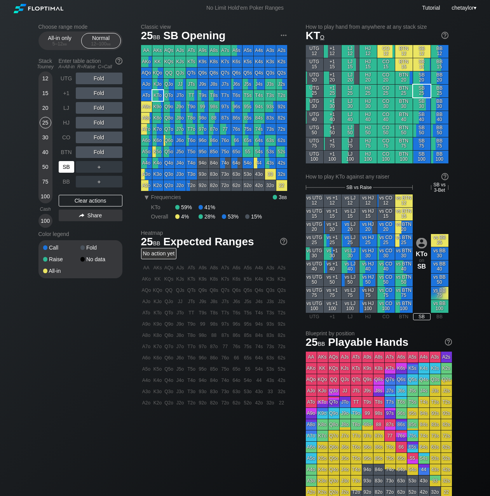
click at [68, 170] on div "SB" at bounding box center [67, 167] width 16 height 12
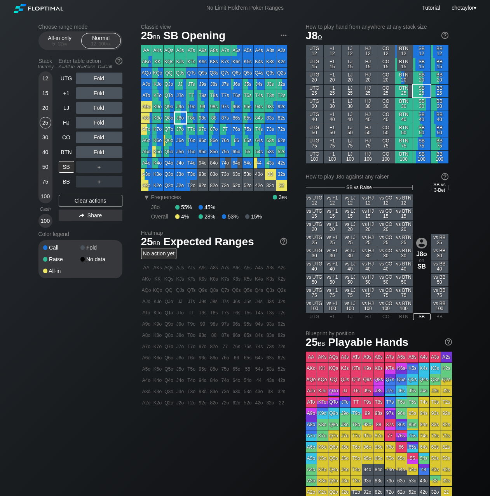
click at [182, 118] on div "J8o" at bounding box center [180, 118] width 11 height 11
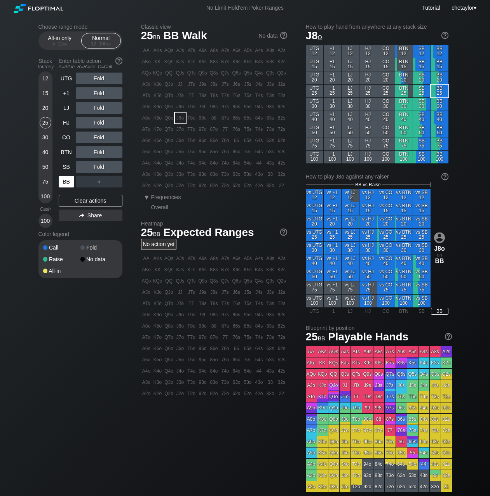
click at [61, 185] on div "BB" at bounding box center [67, 182] width 16 height 12
click at [116, 168] on div "C ✕" at bounding box center [114, 167] width 15 height 12
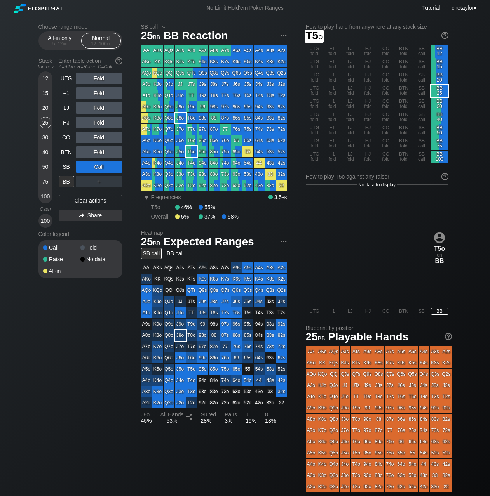
click at [192, 150] on div "T5o" at bounding box center [191, 151] width 11 height 11
click at [64, 170] on div "SB" at bounding box center [67, 167] width 16 height 12
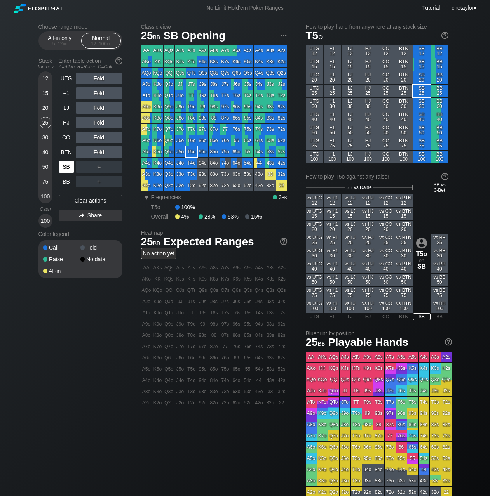
click at [64, 170] on div "SB" at bounding box center [67, 167] width 16 height 12
click at [77, 198] on div "Clear actions" at bounding box center [91, 201] width 64 height 12
click at [233, 62] on div "K6s" at bounding box center [236, 61] width 11 height 11
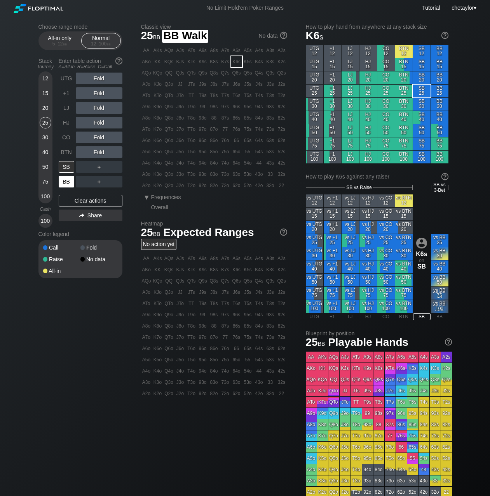
click at [70, 182] on div "BB" at bounding box center [67, 182] width 16 height 12
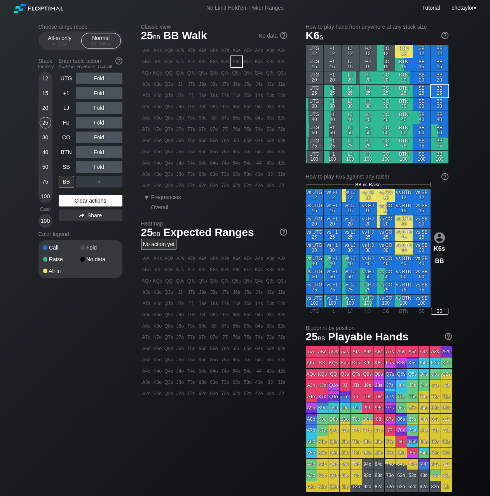
click at [87, 203] on div "Clear actions" at bounding box center [91, 201] width 64 height 12
click at [119, 167] on div "C ✕" at bounding box center [114, 167] width 15 height 12
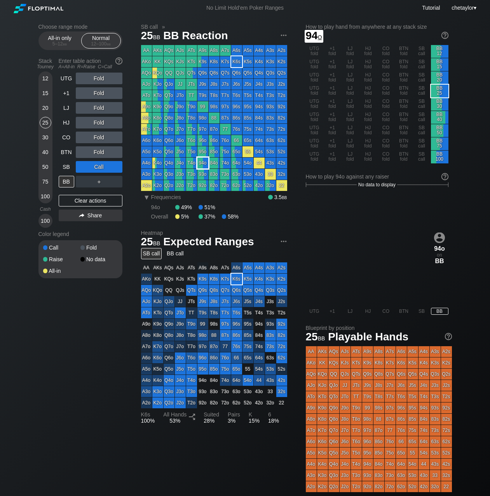
click at [202, 161] on div "94o" at bounding box center [202, 163] width 11 height 11
click at [46, 92] on div "15" at bounding box center [46, 93] width 12 height 12
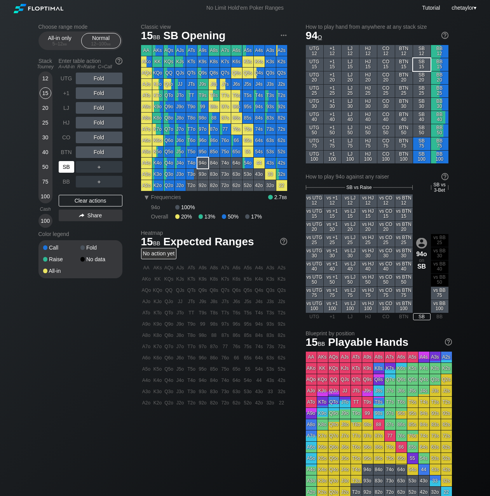
click at [63, 165] on div "SB" at bounding box center [67, 167] width 16 height 12
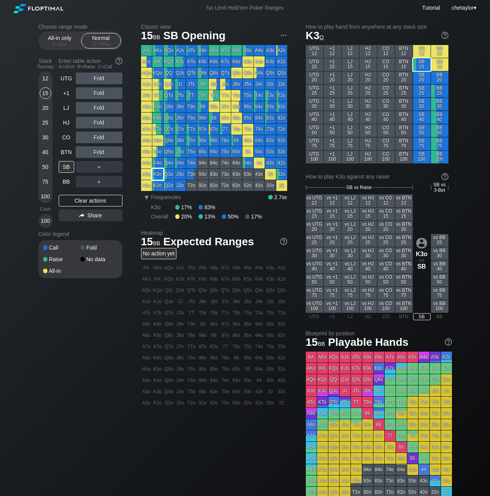
click at [160, 174] on div "K3o" at bounding box center [157, 174] width 11 height 11
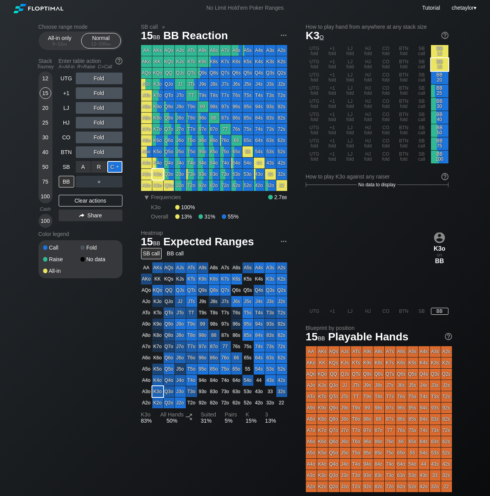
click at [118, 167] on div "C ✕" at bounding box center [114, 167] width 15 height 12
click at [103, 186] on div "R ✕" at bounding box center [98, 182] width 15 height 12
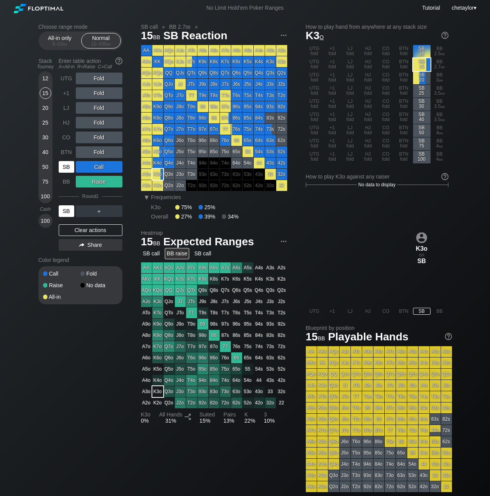
click at [65, 210] on div "SB" at bounding box center [67, 211] width 16 height 12
click at [66, 43] on span "bb" at bounding box center [65, 43] width 4 height 5
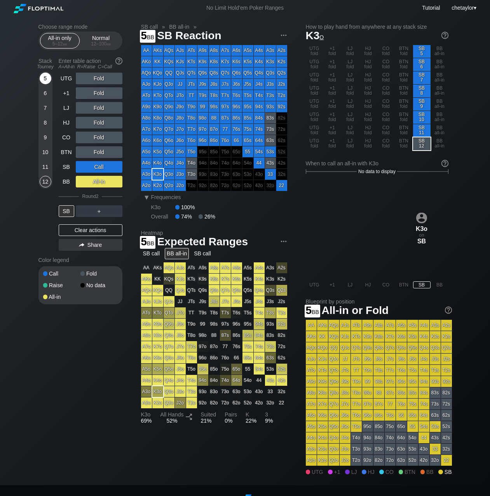
click at [45, 78] on div "5" at bounding box center [46, 79] width 12 height 12
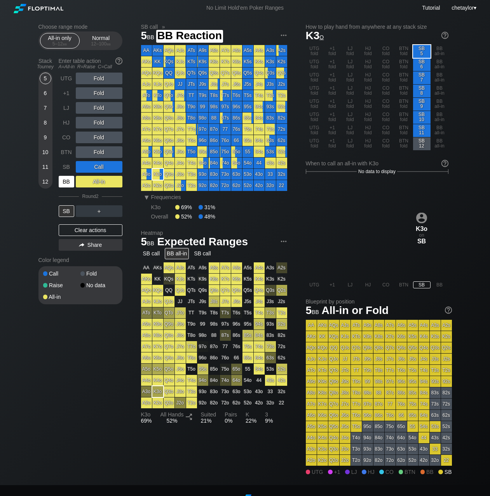
click at [66, 177] on div "BB" at bounding box center [67, 182] width 16 height 12
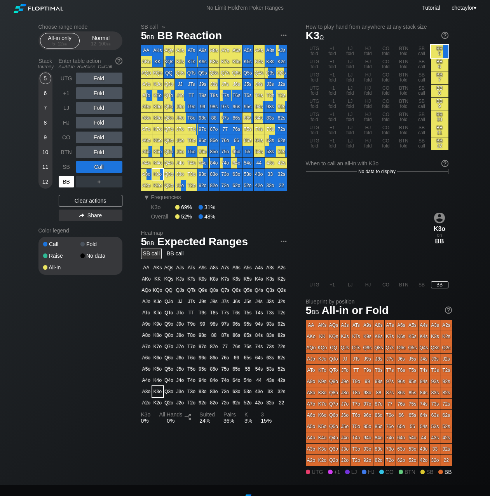
click at [66, 177] on div "BB" at bounding box center [67, 182] width 16 height 12
click at [84, 167] on div "A ✕" at bounding box center [83, 167] width 15 height 12
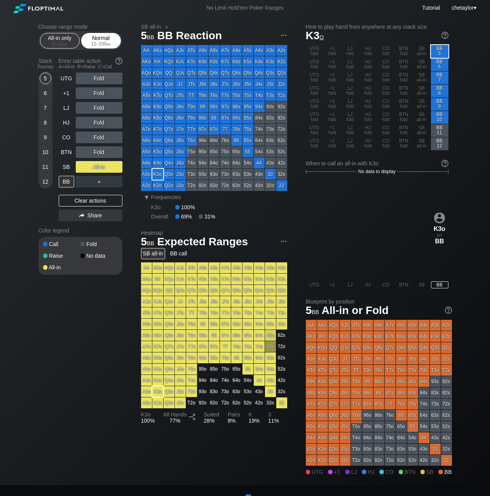
click at [99, 36] on div "Normal 12 – 100 bb" at bounding box center [101, 40] width 36 height 15
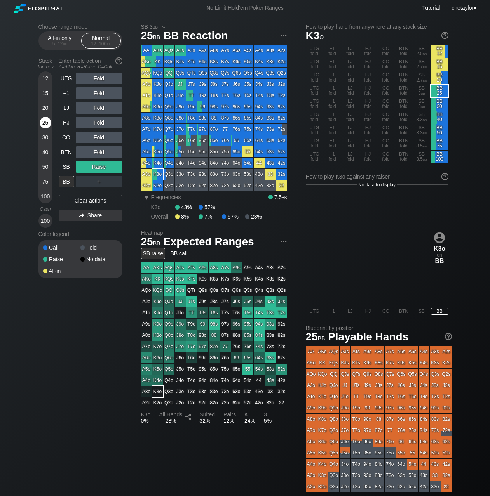
click at [45, 121] on div "25" at bounding box center [46, 123] width 12 height 12
click at [62, 168] on div "SB" at bounding box center [67, 167] width 16 height 12
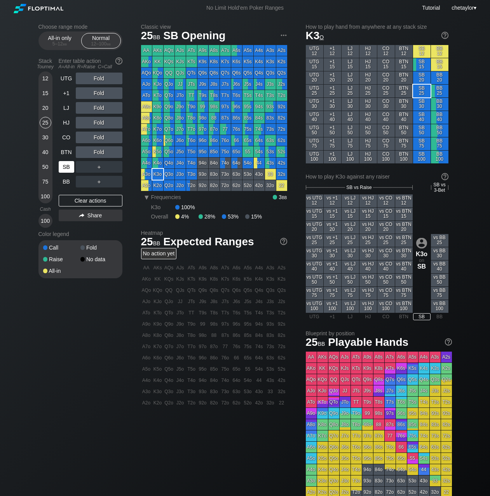
click at [62, 168] on div "SB" at bounding box center [67, 167] width 16 height 12
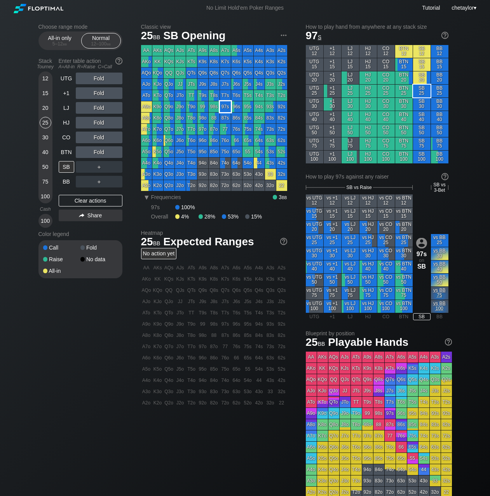
click at [221, 109] on div "97s" at bounding box center [225, 106] width 11 height 11
click at [73, 180] on div "BB" at bounding box center [67, 182] width 16 height 12
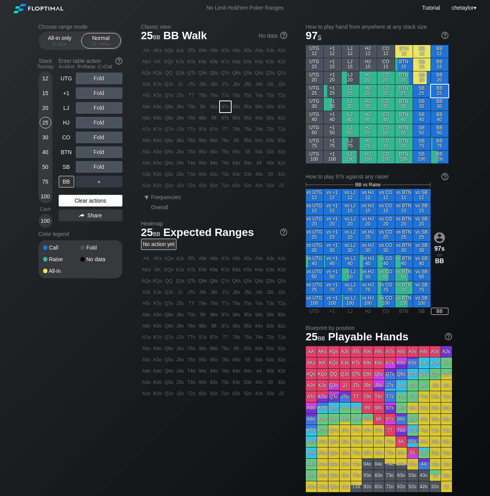
click at [80, 201] on div "Clear actions" at bounding box center [91, 201] width 64 height 12
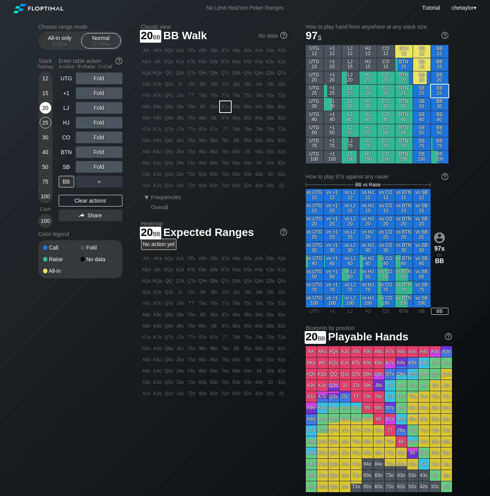
click at [47, 109] on div "20" at bounding box center [46, 108] width 12 height 12
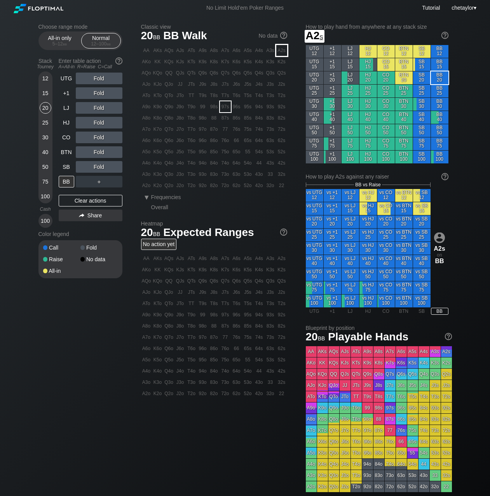
click at [282, 52] on div "A2s" at bounding box center [281, 50] width 11 height 11
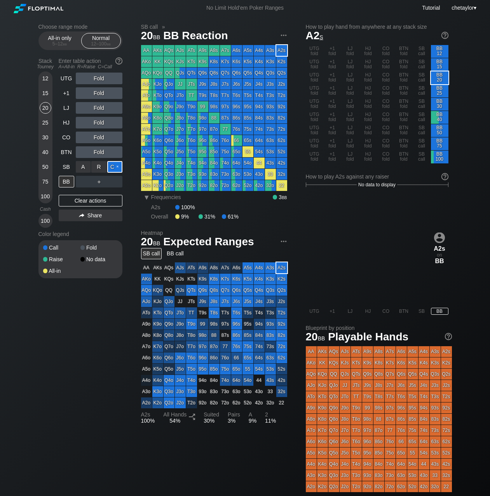
click at [115, 166] on div "C ✕" at bounding box center [114, 167] width 15 height 12
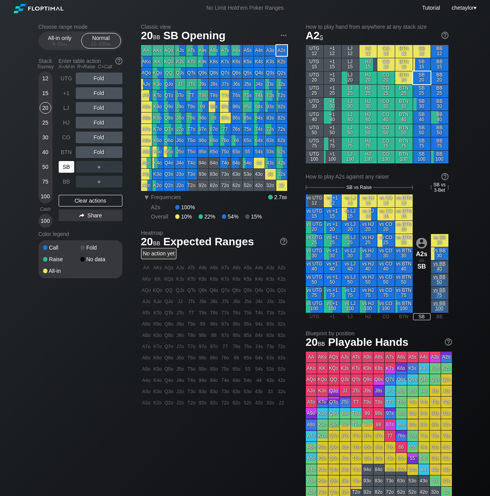
click at [67, 167] on div "SB" at bounding box center [67, 167] width 16 height 12
click at [80, 198] on div "Clear actions" at bounding box center [91, 201] width 64 height 12
click at [65, 182] on div "BB" at bounding box center [67, 182] width 16 height 12
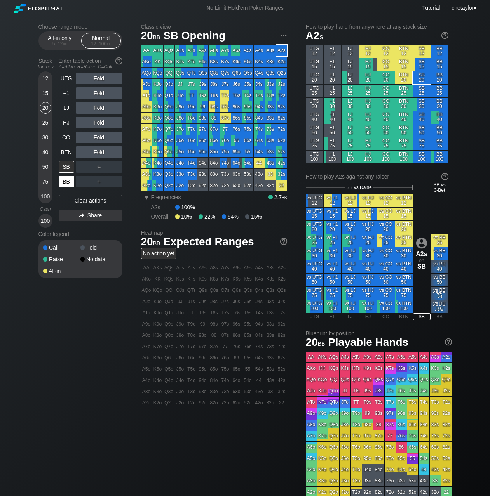
click at [65, 182] on div "BB" at bounding box center [67, 182] width 16 height 12
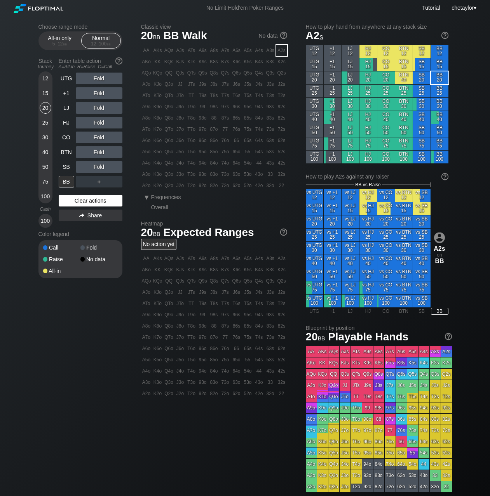
click at [75, 199] on div "Clear actions" at bounding box center [91, 201] width 64 height 12
click at [225, 162] on div "74o" at bounding box center [225, 163] width 11 height 11
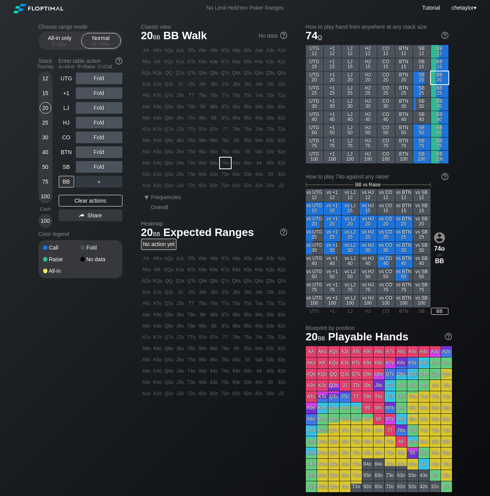
click at [225, 162] on div "74o" at bounding box center [225, 163] width 11 height 11
click at [112, 164] on div "C ✕" at bounding box center [114, 167] width 15 height 12
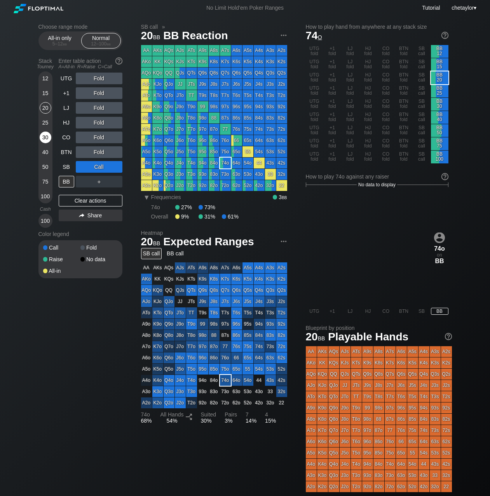
click at [47, 139] on div "30" at bounding box center [46, 138] width 12 height 12
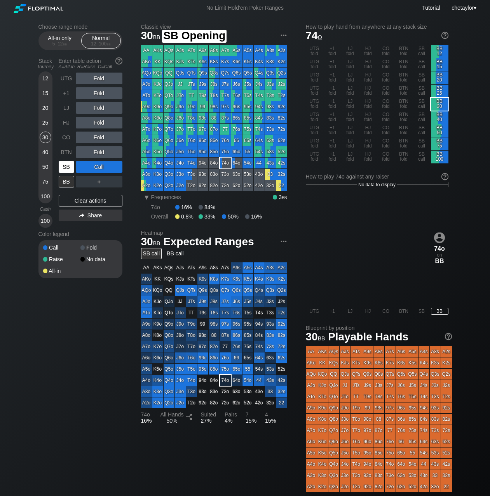
click at [69, 167] on div "SB" at bounding box center [67, 167] width 16 height 12
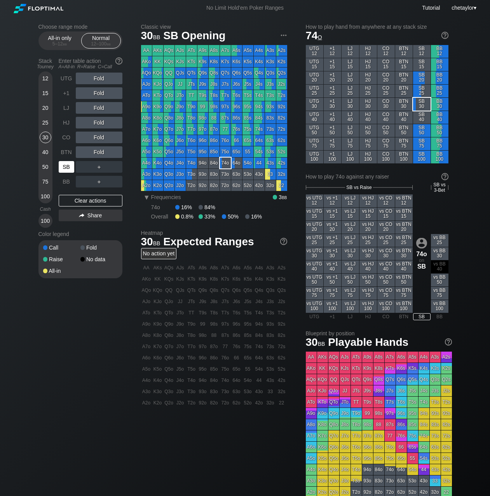
click at [69, 167] on div "SB" at bounding box center [67, 167] width 16 height 12
click at [76, 201] on div "Clear actions" at bounding box center [91, 201] width 64 height 12
click at [66, 181] on div "BB" at bounding box center [67, 182] width 16 height 12
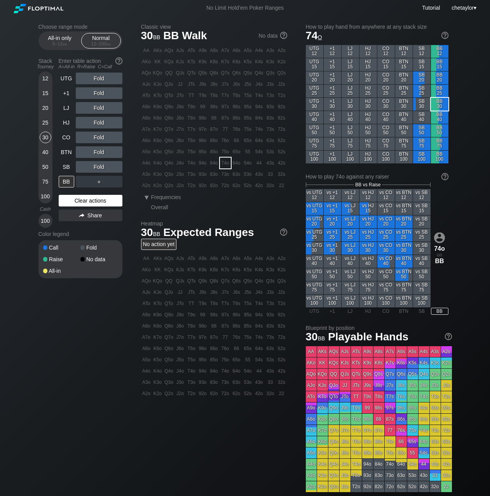
click at [72, 197] on div "Clear actions" at bounding box center [91, 201] width 64 height 12
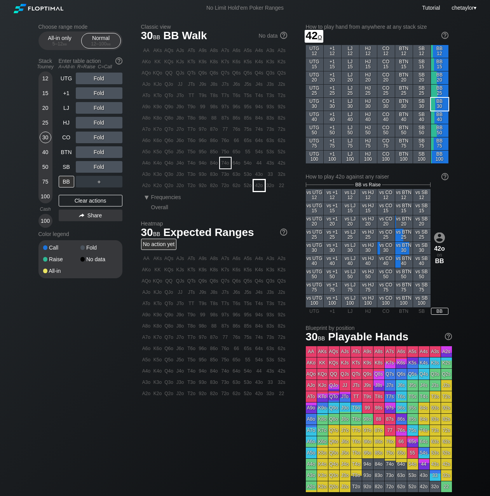
click at [259, 184] on div "42o" at bounding box center [259, 185] width 11 height 11
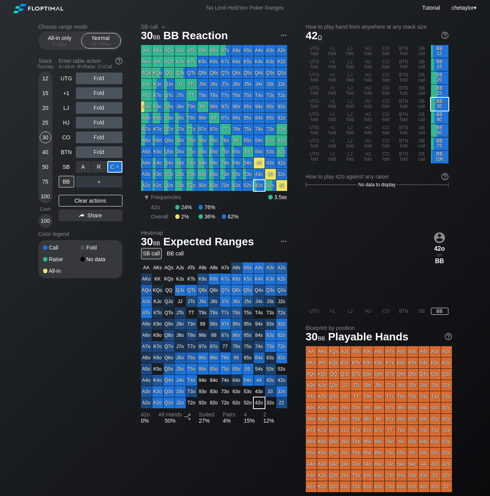
click at [118, 170] on div "C ✕" at bounding box center [114, 167] width 15 height 12
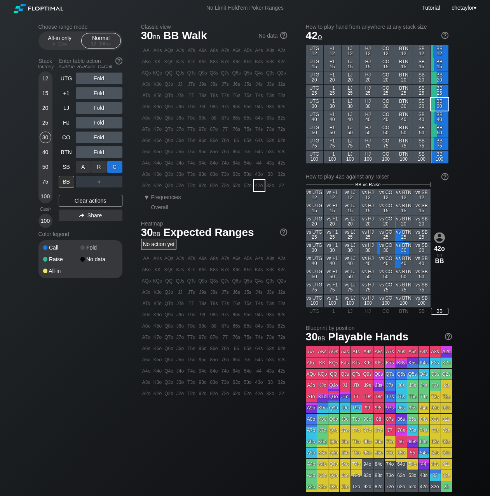
click at [118, 170] on div "C ✕" at bounding box center [114, 167] width 15 height 12
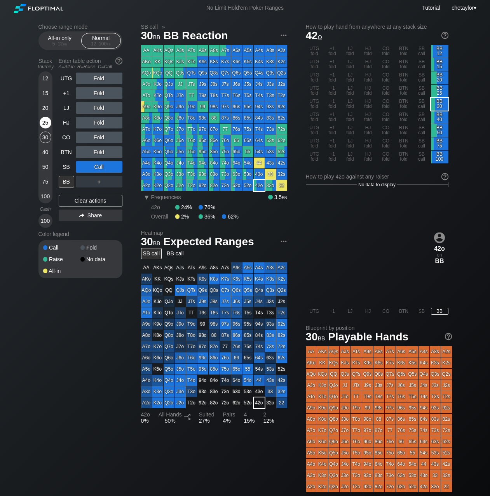
click at [43, 121] on div "25" at bounding box center [46, 123] width 12 height 12
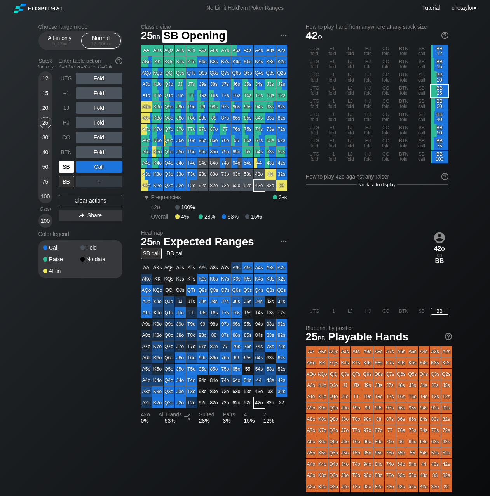
click at [67, 169] on div "SB" at bounding box center [67, 167] width 16 height 12
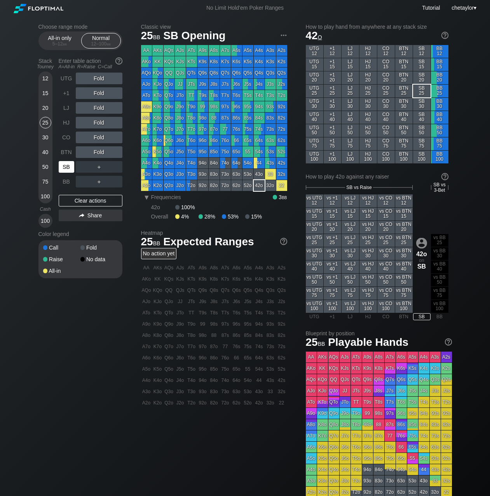
click at [67, 169] on div "SB" at bounding box center [67, 167] width 16 height 12
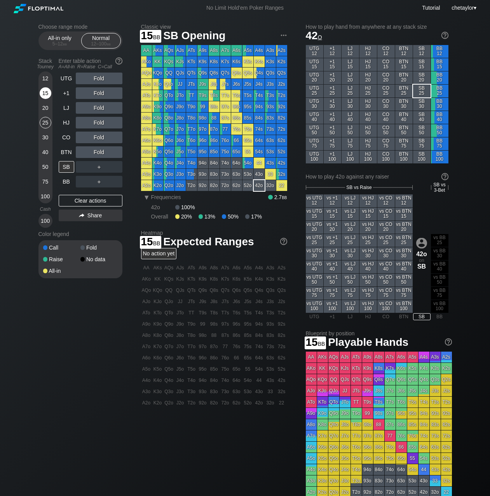
click at [47, 91] on div "15" at bounding box center [46, 93] width 12 height 12
click at [168, 151] on div "Q5o" at bounding box center [168, 151] width 11 height 11
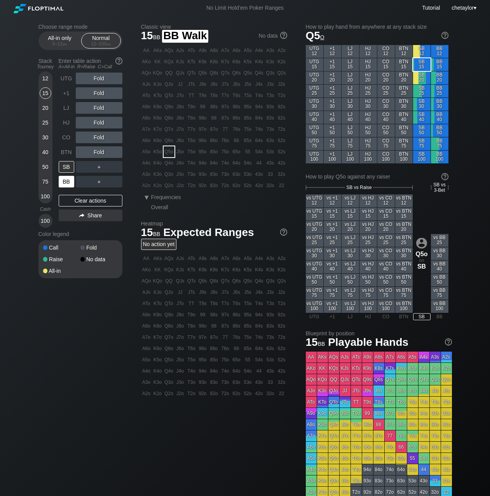
click at [69, 180] on div "BB" at bounding box center [67, 182] width 16 height 12
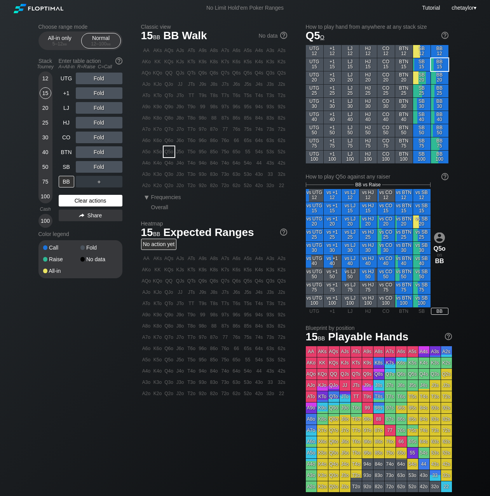
click at [71, 202] on div "Clear actions" at bounding box center [91, 201] width 64 height 12
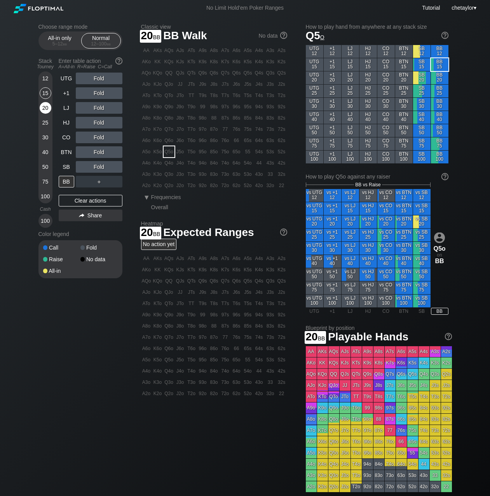
click at [48, 108] on div "20" at bounding box center [46, 108] width 12 height 12
click at [147, 153] on div "A5o" at bounding box center [146, 151] width 11 height 11
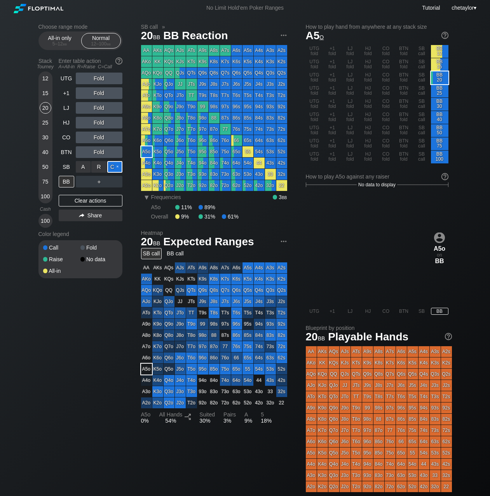
click at [114, 166] on div "C ✕" at bounding box center [114, 167] width 15 height 12
click at [44, 90] on div "15" at bounding box center [46, 93] width 12 height 12
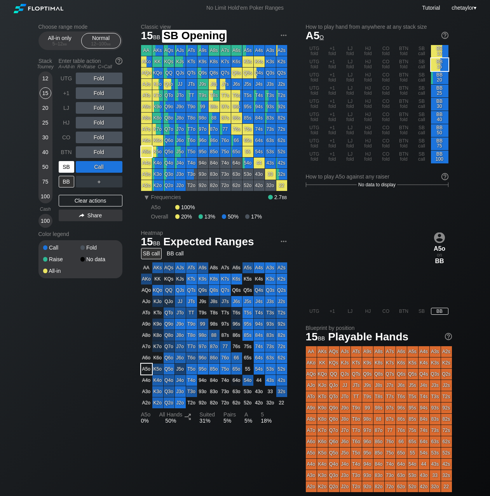
click at [66, 166] on div "SB" at bounding box center [67, 167] width 16 height 12
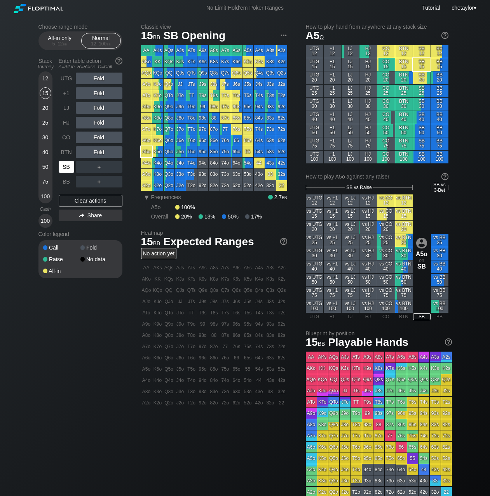
click at [66, 166] on div "SB" at bounding box center [67, 167] width 16 height 12
click at [77, 201] on div "Clear actions" at bounding box center [91, 201] width 64 height 12
click at [63, 184] on div "BB" at bounding box center [67, 182] width 16 height 12
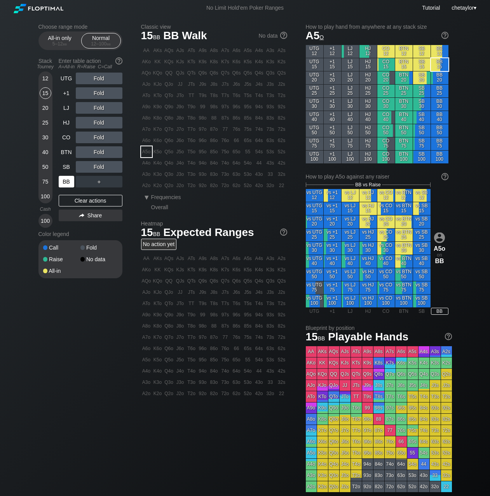
click at [63, 184] on div "BB" at bounding box center [67, 182] width 16 height 12
click at [73, 200] on div "Clear actions" at bounding box center [91, 201] width 64 height 12
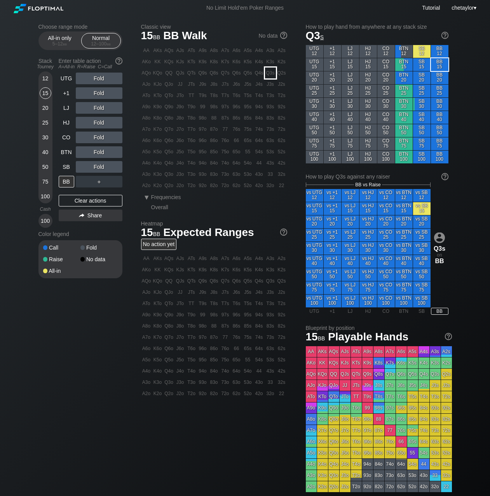
click at [269, 73] on div "Q3s" at bounding box center [270, 73] width 11 height 11
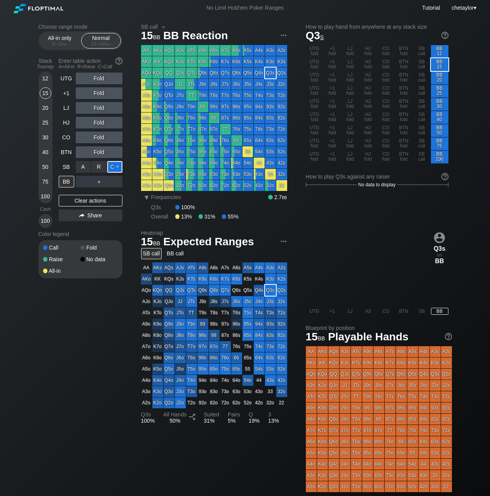
click at [115, 167] on div "C ✕" at bounding box center [114, 167] width 15 height 12
click at [67, 167] on div "SB" at bounding box center [67, 167] width 16 height 12
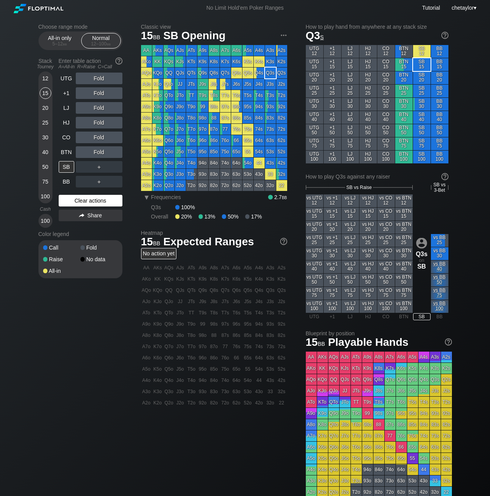
click at [72, 202] on div "Clear actions" at bounding box center [91, 201] width 64 height 12
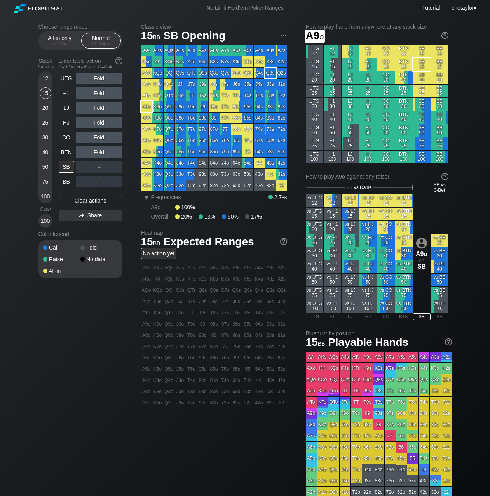
click at [146, 107] on div "A9o" at bounding box center [146, 106] width 11 height 11
click at [67, 178] on div "BB" at bounding box center [67, 182] width 16 height 12
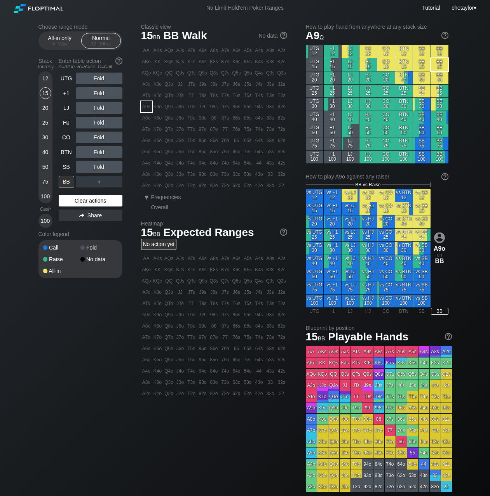
click at [76, 205] on div "Clear actions" at bounding box center [91, 201] width 64 height 12
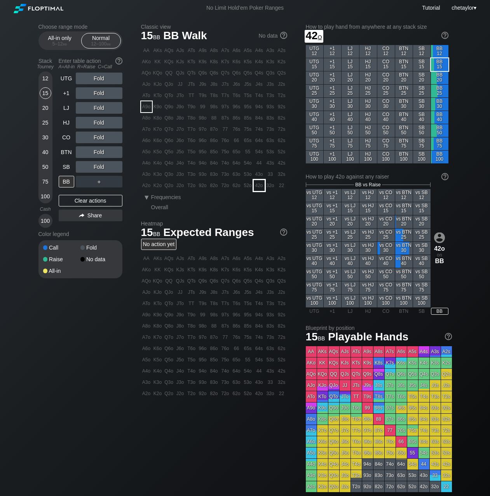
click at [263, 185] on div "42o" at bounding box center [259, 185] width 11 height 11
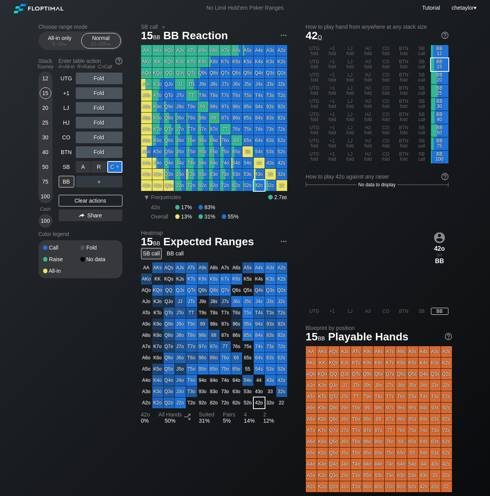
click at [117, 165] on div "C ✕" at bounding box center [114, 167] width 15 height 12
click at [61, 165] on div "SB" at bounding box center [67, 167] width 16 height 12
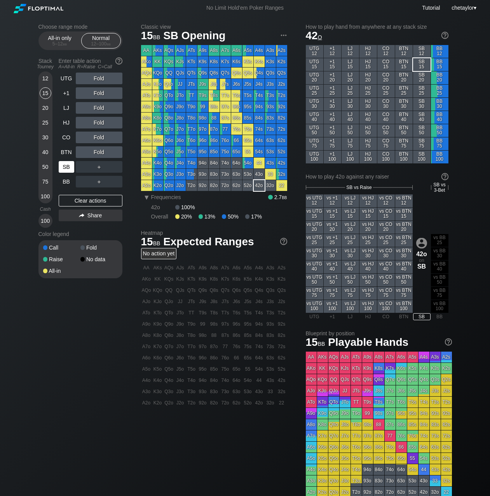
click at [61, 165] on div "SB" at bounding box center [67, 167] width 16 height 12
click at [79, 202] on div "Clear actions" at bounding box center [91, 201] width 64 height 12
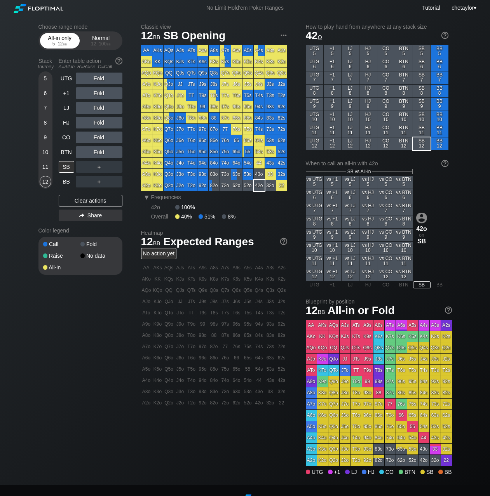
click at [56, 39] on div "All-in only 5 – 12 bb" at bounding box center [60, 40] width 36 height 15
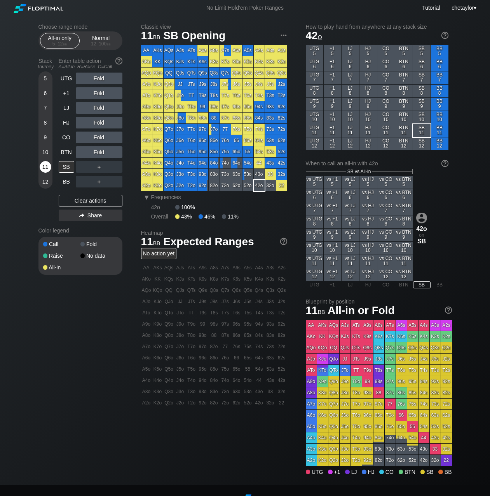
click at [45, 167] on div "11" at bounding box center [46, 167] width 12 height 12
click at [63, 182] on div "BB" at bounding box center [67, 182] width 16 height 12
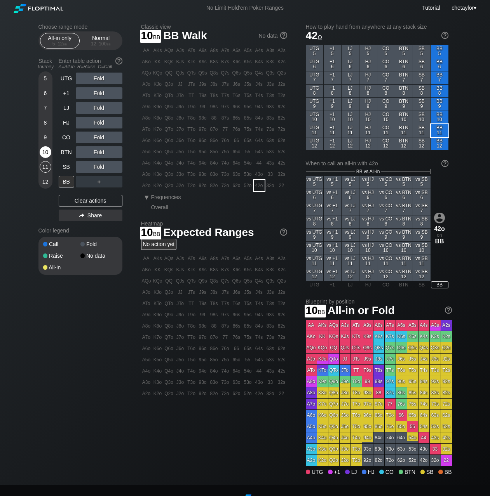
click at [44, 152] on div "10" at bounding box center [46, 152] width 12 height 12
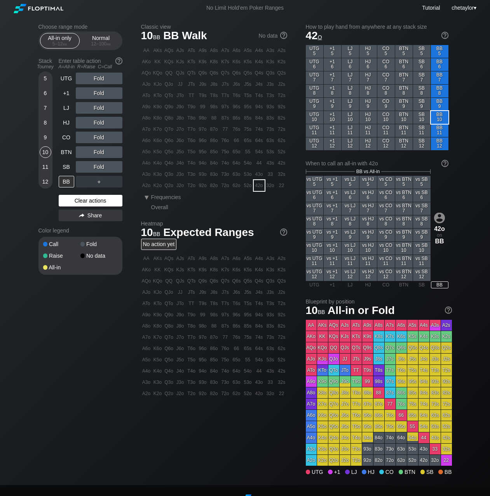
click at [69, 198] on div "Clear actions" at bounding box center [91, 201] width 64 height 12
click at [192, 96] on div "TT" at bounding box center [191, 95] width 11 height 11
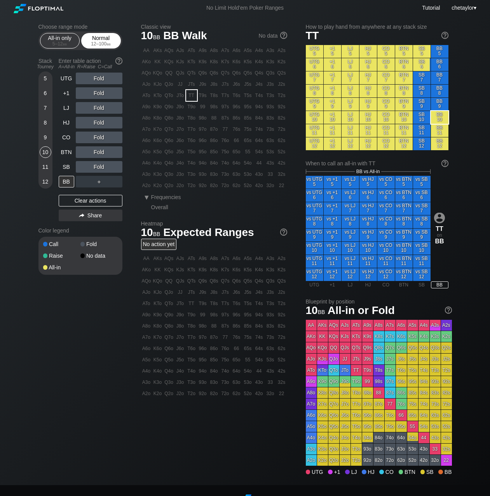
click at [102, 45] on div "12 – 100 bb" at bounding box center [101, 43] width 33 height 5
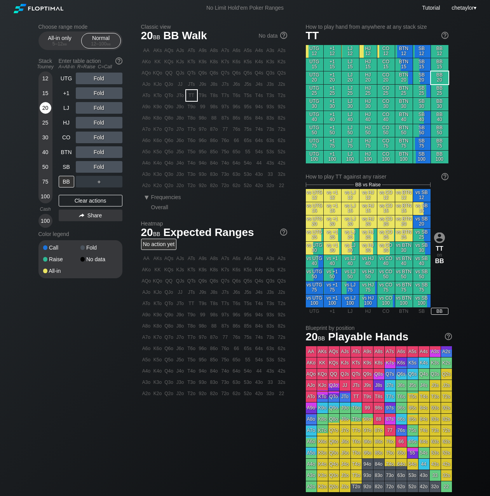
click at [44, 111] on div "20" at bounding box center [46, 108] width 12 height 12
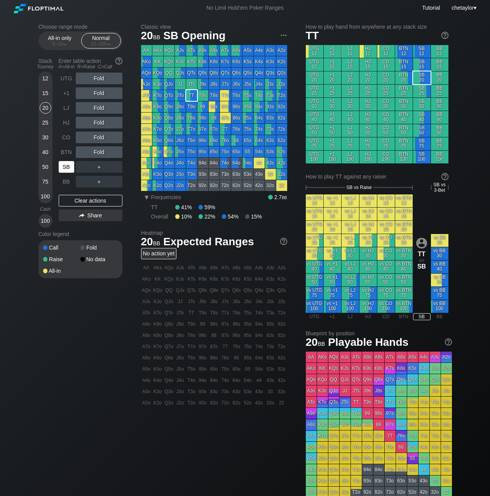
click at [65, 168] on div "SB" at bounding box center [67, 167] width 16 height 12
click at [78, 200] on div "Clear actions" at bounding box center [91, 201] width 64 height 12
click at [259, 97] on div "T4s" at bounding box center [259, 95] width 11 height 11
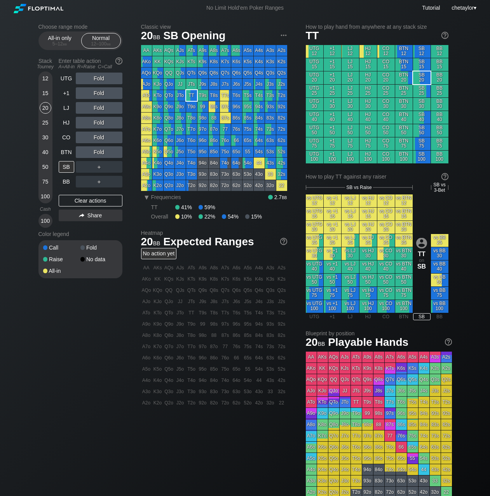
click at [259, 97] on div "T4s" at bounding box center [259, 95] width 11 height 11
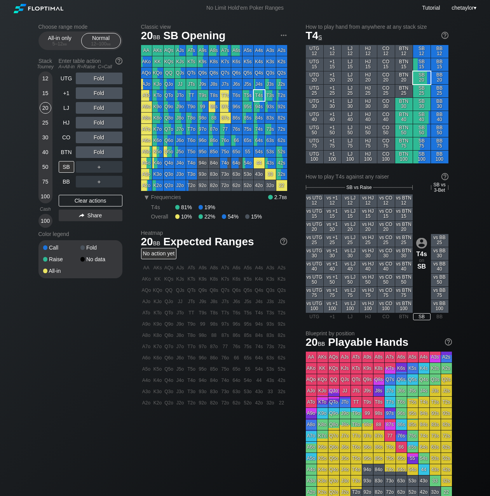
click at [48, 91] on div "15" at bounding box center [46, 93] width 12 height 12
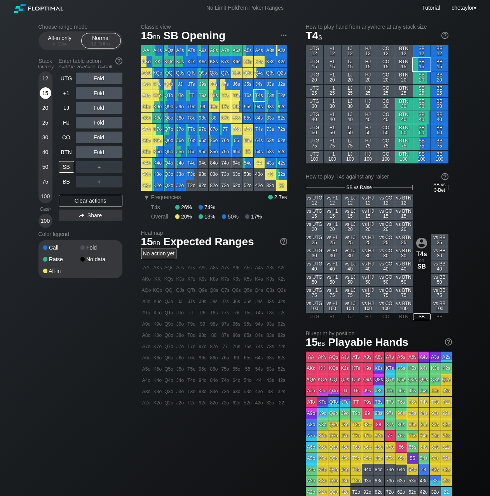
click at [48, 91] on div "15" at bounding box center [46, 93] width 12 height 12
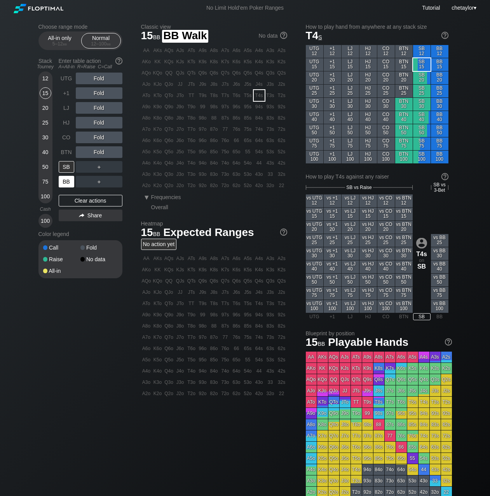
click at [64, 182] on div "BB" at bounding box center [67, 182] width 16 height 12
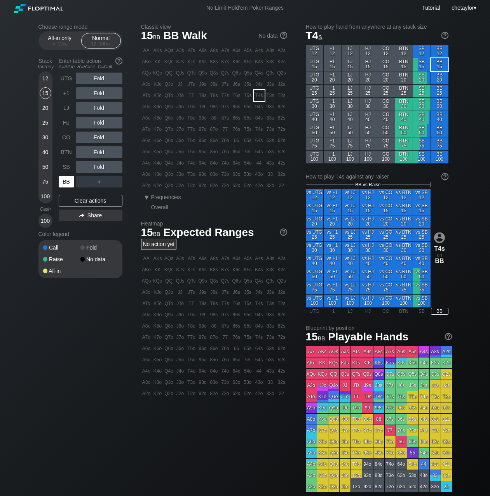
click at [64, 182] on div "BB" at bounding box center [67, 182] width 16 height 12
click at [76, 202] on div "Clear actions" at bounding box center [91, 201] width 64 height 12
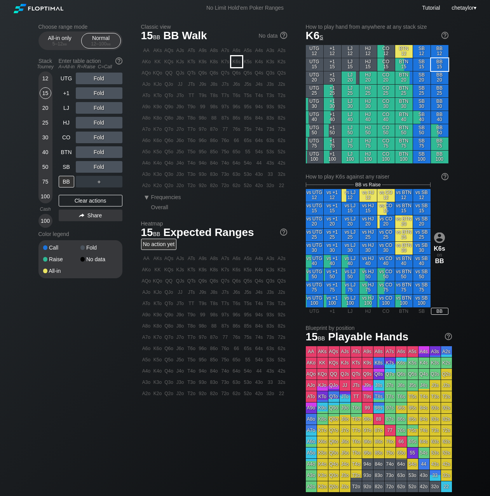
click at [238, 59] on div "K6s" at bounding box center [236, 61] width 11 height 11
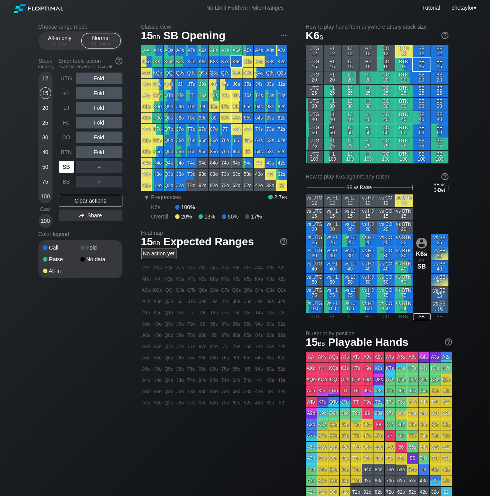
click at [68, 167] on div "SB" at bounding box center [67, 167] width 16 height 12
click at [78, 201] on div "Clear actions" at bounding box center [91, 201] width 64 height 12
click at [66, 182] on div "BB" at bounding box center [67, 182] width 16 height 12
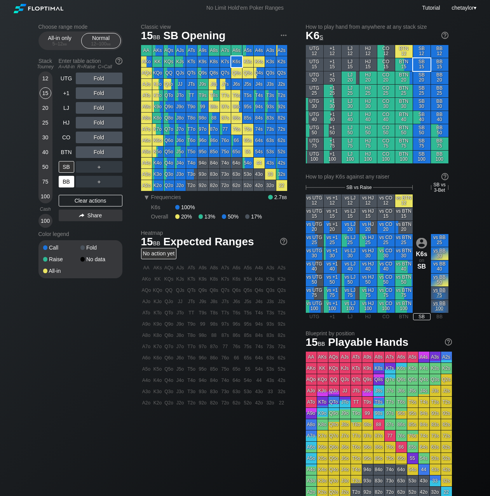
click at [66, 182] on div "BB" at bounding box center [67, 182] width 16 height 12
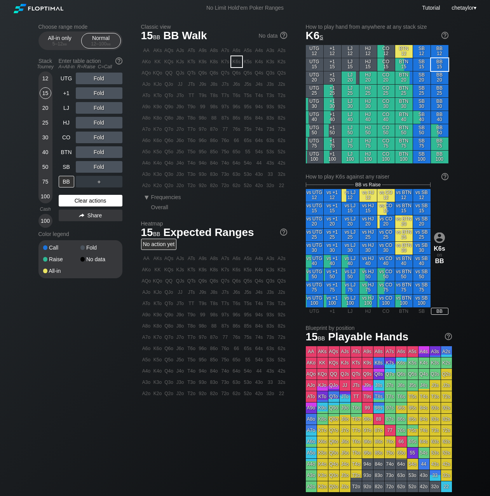
click at [78, 200] on div "Clear actions" at bounding box center [91, 201] width 64 height 12
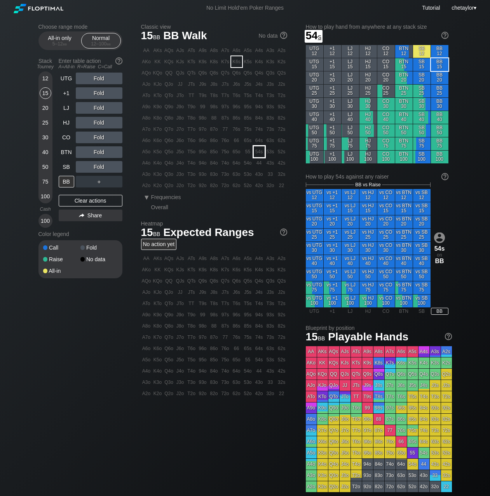
click at [257, 150] on div "54s" at bounding box center [259, 151] width 11 height 11
click at [83, 168] on div "A ✕" at bounding box center [83, 167] width 15 height 12
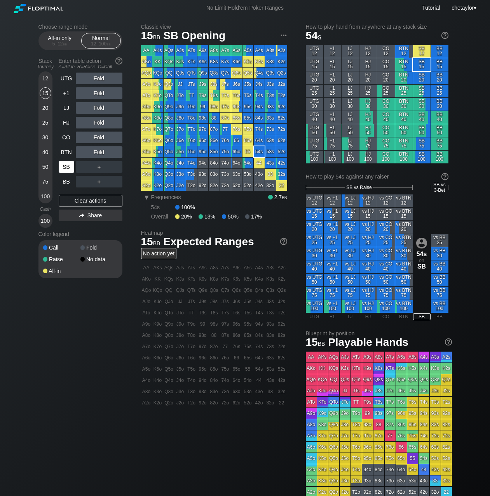
click at [61, 169] on div "SB" at bounding box center [67, 167] width 16 height 12
click at [65, 200] on div "Clear actions" at bounding box center [91, 201] width 64 height 12
click at [179, 131] on div "J7o" at bounding box center [180, 129] width 11 height 11
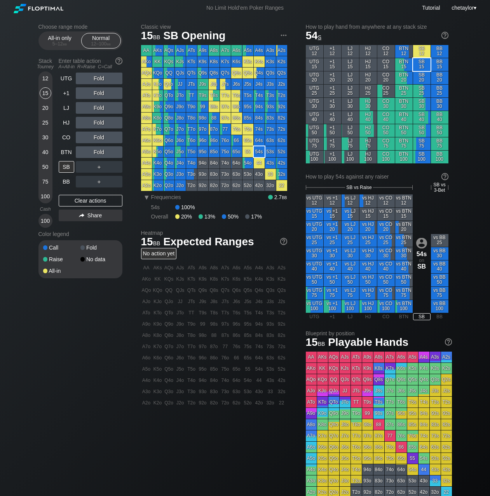
click at [179, 131] on div "J7o" at bounding box center [180, 129] width 11 height 11
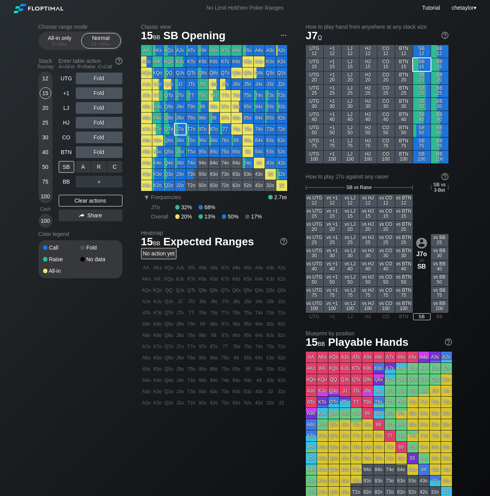
click at [118, 167] on div "C ✕" at bounding box center [114, 167] width 15 height 12
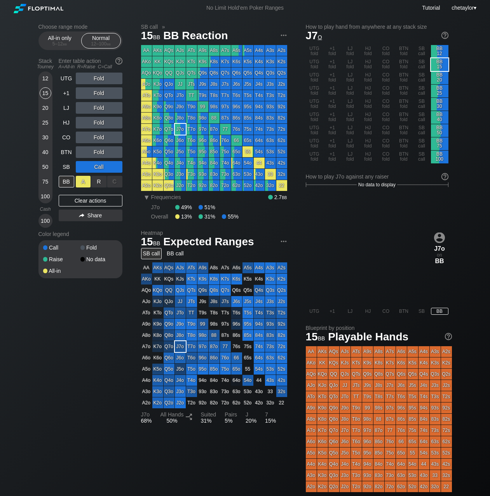
click at [85, 180] on div "A ✕" at bounding box center [83, 182] width 15 height 12
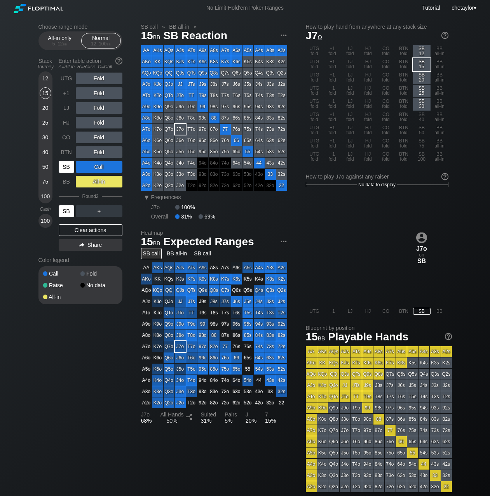
click at [64, 211] on div "SB" at bounding box center [67, 211] width 16 height 12
click at [68, 182] on div "BB" at bounding box center [67, 182] width 16 height 12
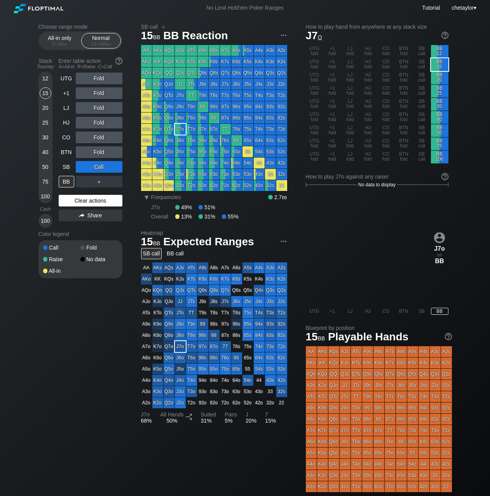
click at [87, 198] on div "Clear actions" at bounding box center [91, 201] width 64 height 12
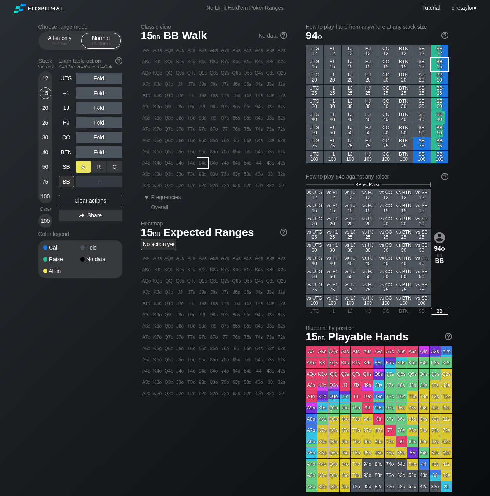
click at [83, 168] on div "A ✕" at bounding box center [83, 167] width 15 height 12
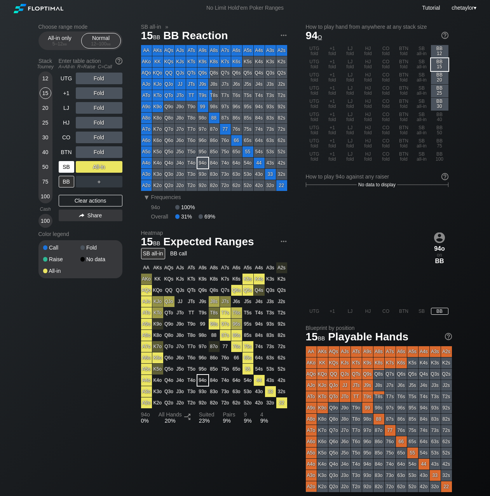
click at [67, 167] on div "SB" at bounding box center [67, 167] width 16 height 12
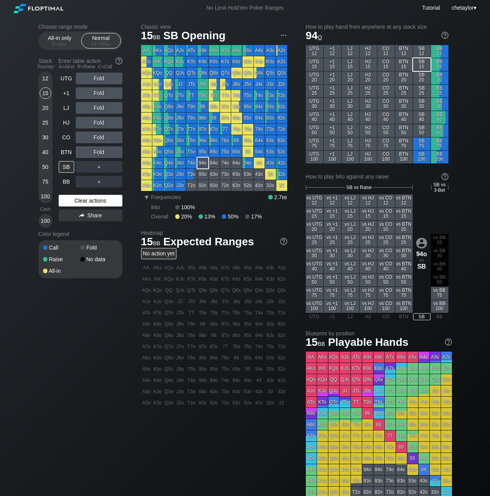
click at [73, 201] on div "Clear actions" at bounding box center [91, 201] width 64 height 12
click at [168, 151] on div "Q5o" at bounding box center [168, 151] width 11 height 11
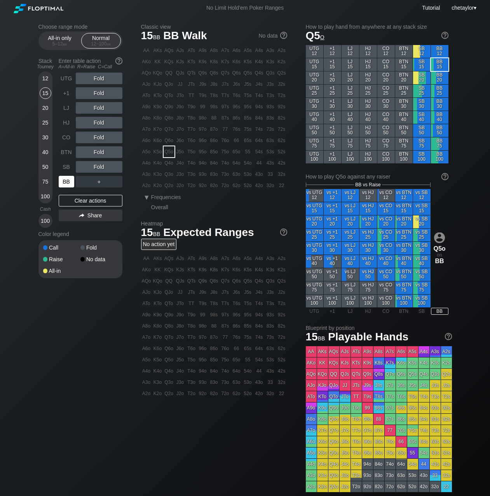
click at [65, 184] on div "BB" at bounding box center [67, 182] width 16 height 12
click at [76, 199] on div "Clear actions" at bounding box center [91, 201] width 64 height 12
click at [192, 163] on div "T4o" at bounding box center [191, 163] width 11 height 11
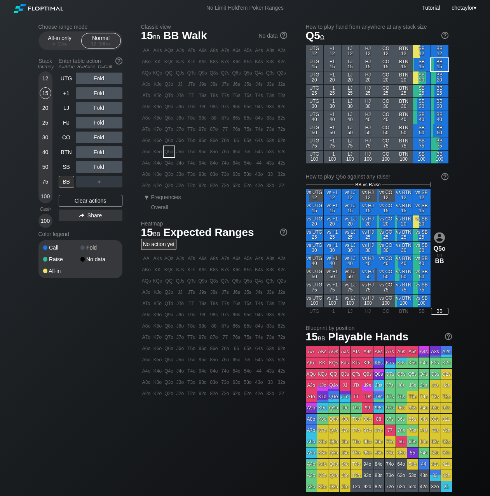
click at [192, 163] on div "T4o" at bounding box center [191, 163] width 11 height 11
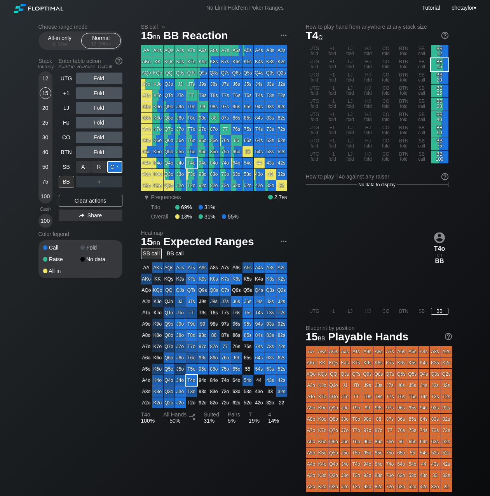
click at [114, 166] on div "C ✕" at bounding box center [114, 167] width 15 height 12
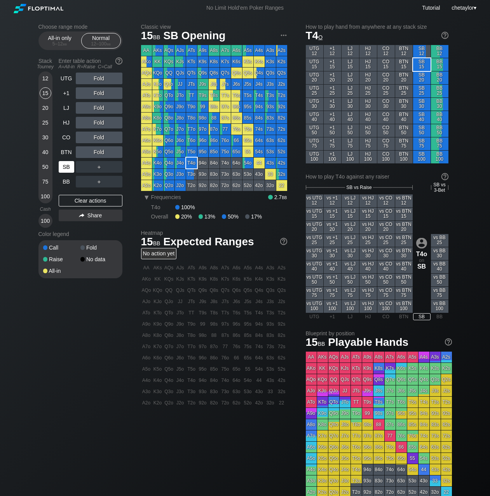
click at [69, 169] on div "SB" at bounding box center [67, 167] width 16 height 12
click at [72, 202] on div "Clear actions" at bounding box center [91, 201] width 64 height 12
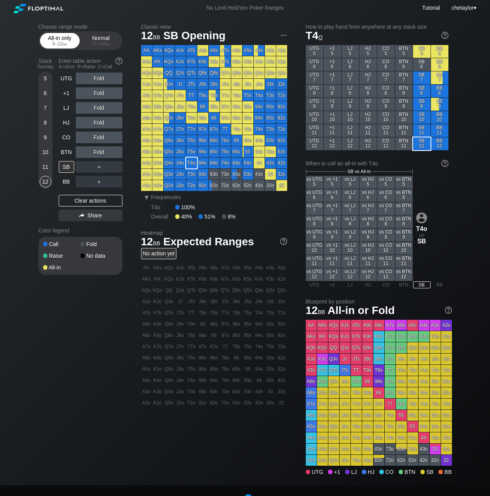
click at [58, 44] on div "5 – 12 bb" at bounding box center [59, 43] width 33 height 5
click at [43, 138] on div "9" at bounding box center [46, 138] width 12 height 12
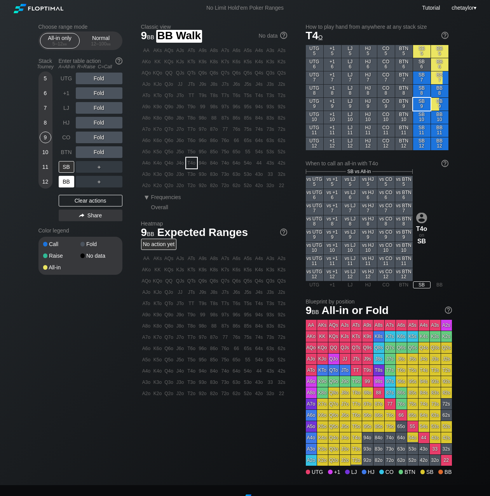
click at [62, 182] on div "BB" at bounding box center [67, 182] width 16 height 12
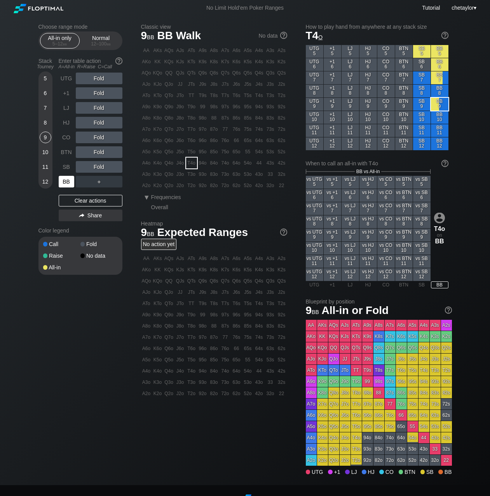
click at [62, 182] on div "BB" at bounding box center [67, 182] width 16 height 12
click at [74, 198] on div "Clear actions" at bounding box center [91, 201] width 64 height 12
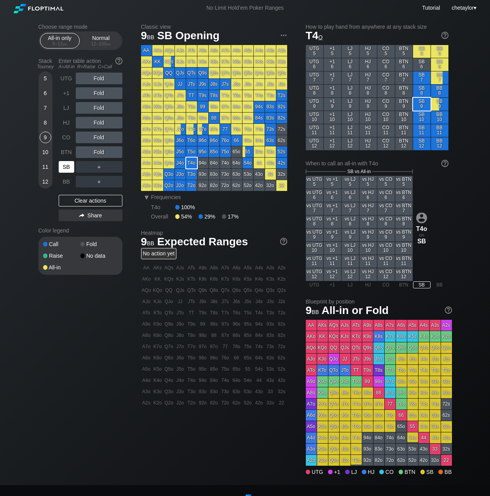
click at [66, 163] on div "SB" at bounding box center [67, 167] width 16 height 12
click at [78, 201] on div "Clear actions" at bounding box center [91, 201] width 64 height 12
click at [48, 151] on div "10" at bounding box center [46, 152] width 12 height 12
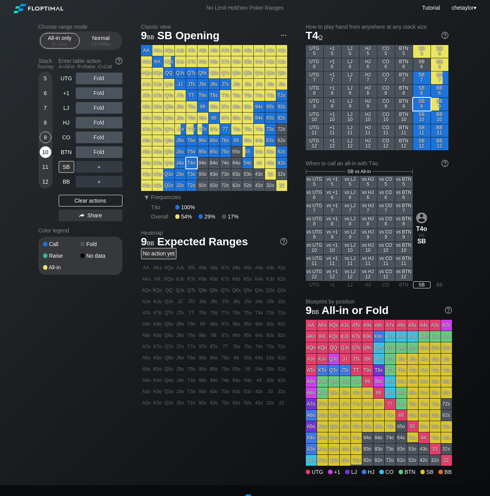
click at [48, 151] on div "10" at bounding box center [46, 152] width 12 height 12
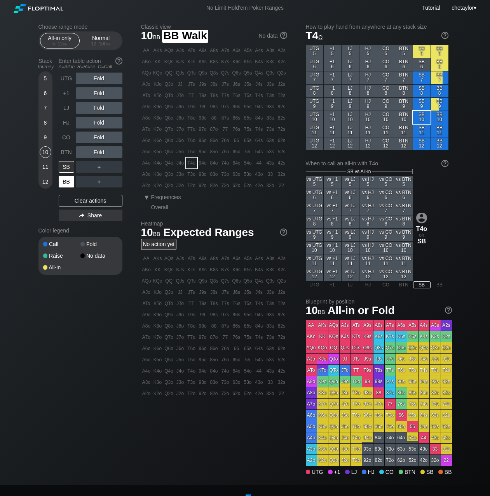
click at [68, 181] on div "BB" at bounding box center [67, 182] width 16 height 12
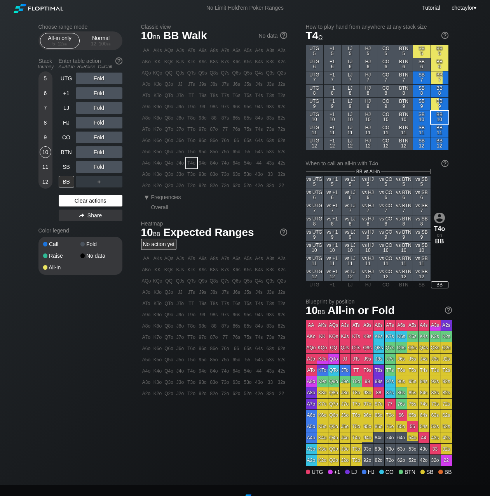
click at [77, 198] on div "Clear actions" at bounding box center [91, 201] width 64 height 12
click at [203, 142] on div "96o" at bounding box center [202, 140] width 11 height 11
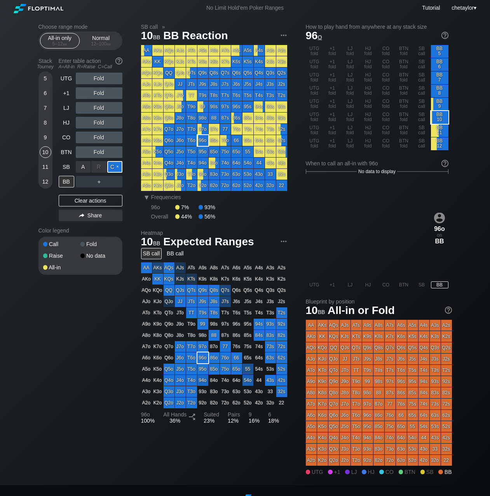
click at [115, 167] on div "C ✕" at bounding box center [114, 167] width 15 height 12
click at [70, 163] on div "SB" at bounding box center [67, 167] width 16 height 12
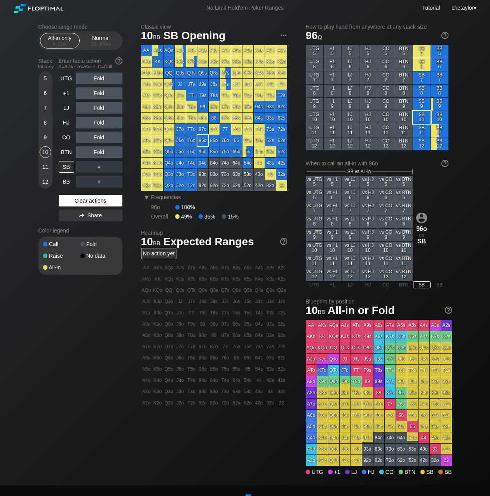
click at [77, 200] on div "Clear actions" at bounding box center [91, 201] width 64 height 12
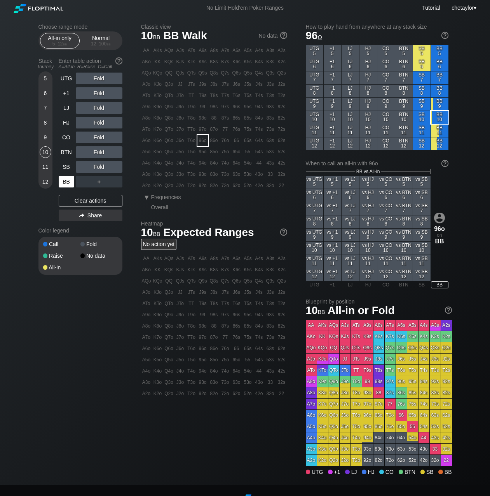
click at [65, 184] on div "BB" at bounding box center [67, 182] width 16 height 12
click at [77, 202] on div "Clear actions" at bounding box center [91, 201] width 64 height 12
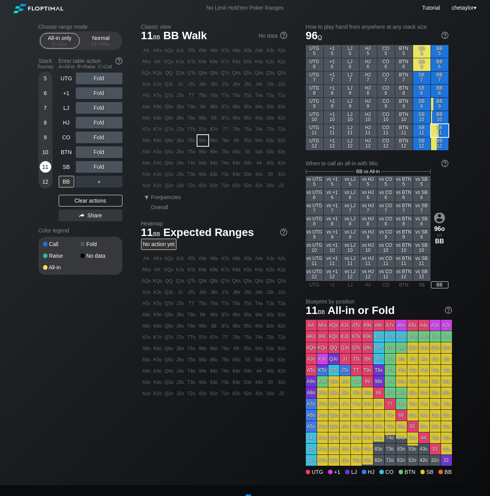
click at [41, 167] on div "11" at bounding box center [46, 167] width 12 height 12
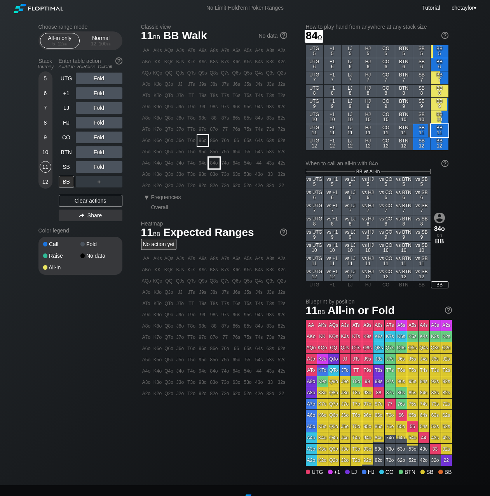
click at [215, 162] on div "84o" at bounding box center [213, 163] width 11 height 11
click at [114, 166] on div "C ✕" at bounding box center [114, 167] width 15 height 12
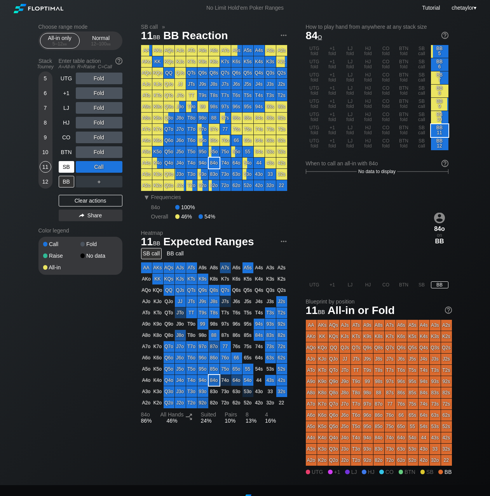
click at [70, 165] on div "SB" at bounding box center [67, 167] width 16 height 12
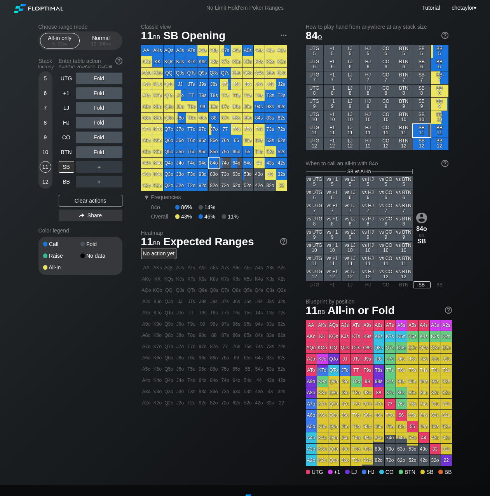
click at [76, 194] on div "UTG Fold +1 Fold LJ Fold HJ Fold CO Fold BTN Fold SB ＋ BB ＋ Clear actions Share" at bounding box center [91, 149] width 64 height 152
click at [77, 201] on div "Clear actions" at bounding box center [91, 201] width 64 height 12
click at [43, 135] on div "9" at bounding box center [46, 138] width 12 height 12
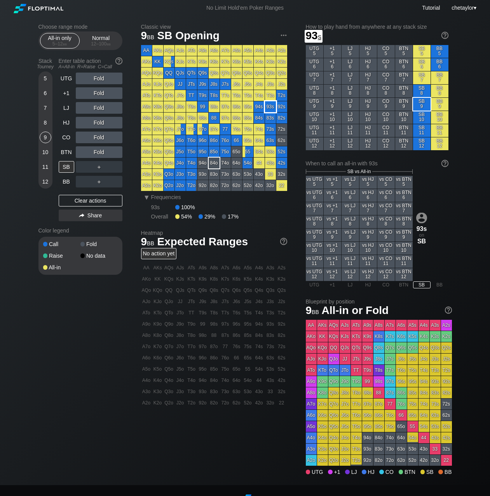
click at [269, 108] on div "93s" at bounding box center [270, 106] width 11 height 11
click at [44, 121] on div "8" at bounding box center [46, 123] width 12 height 12
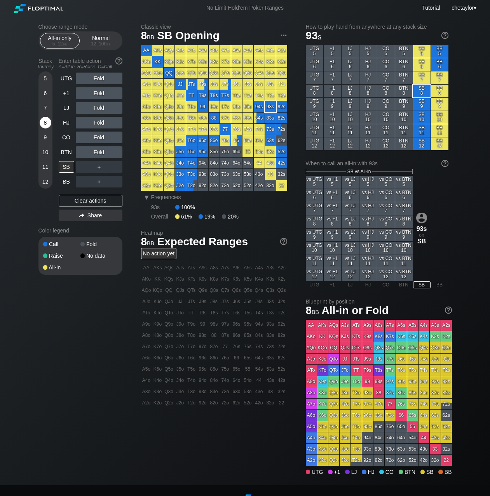
click at [44, 121] on div "8" at bounding box center [46, 123] width 12 height 12
